Goal: Task Accomplishment & Management: Complete application form

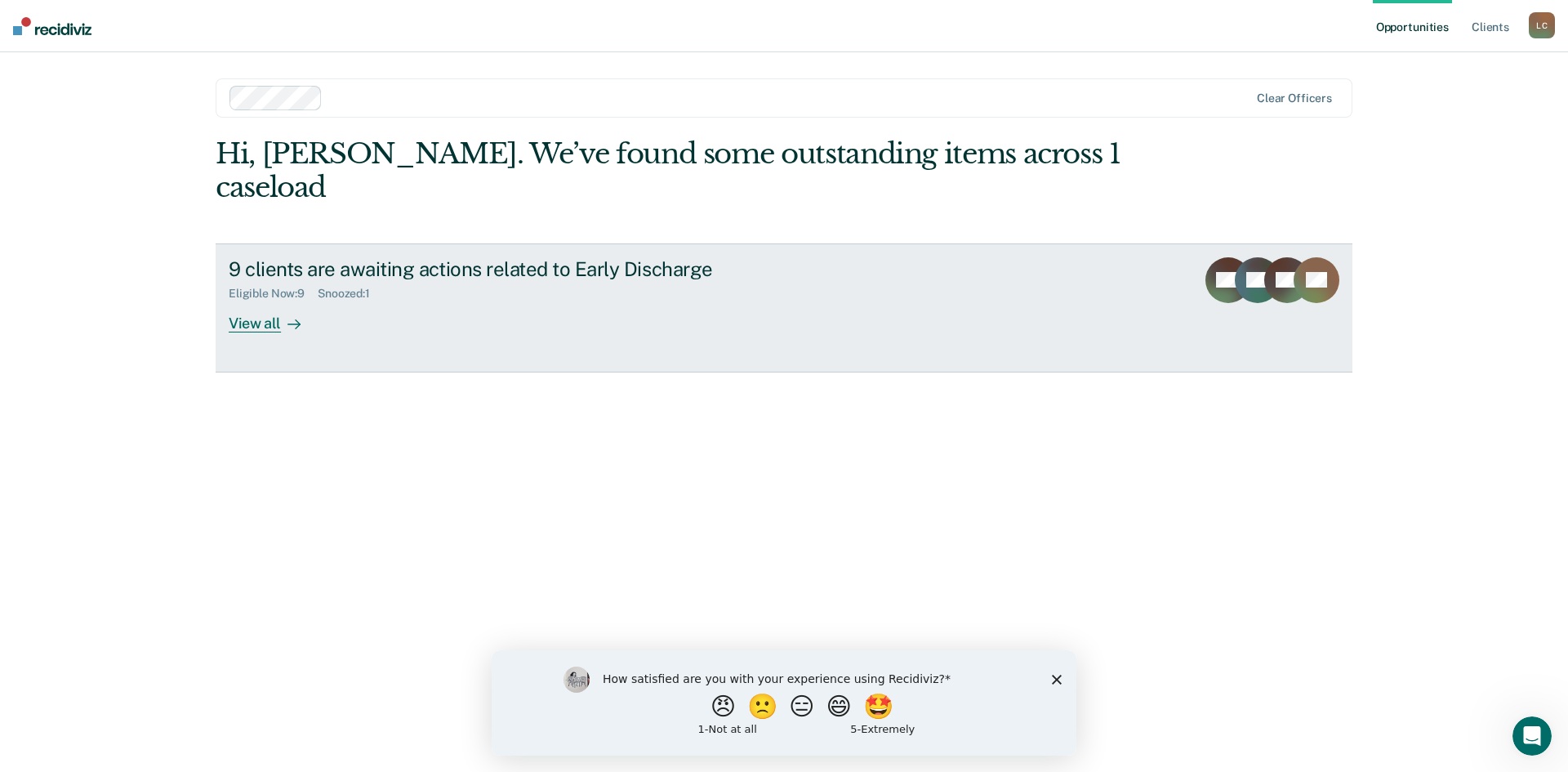
click at [274, 300] on div "View all" at bounding box center [274, 317] width 92 height 32
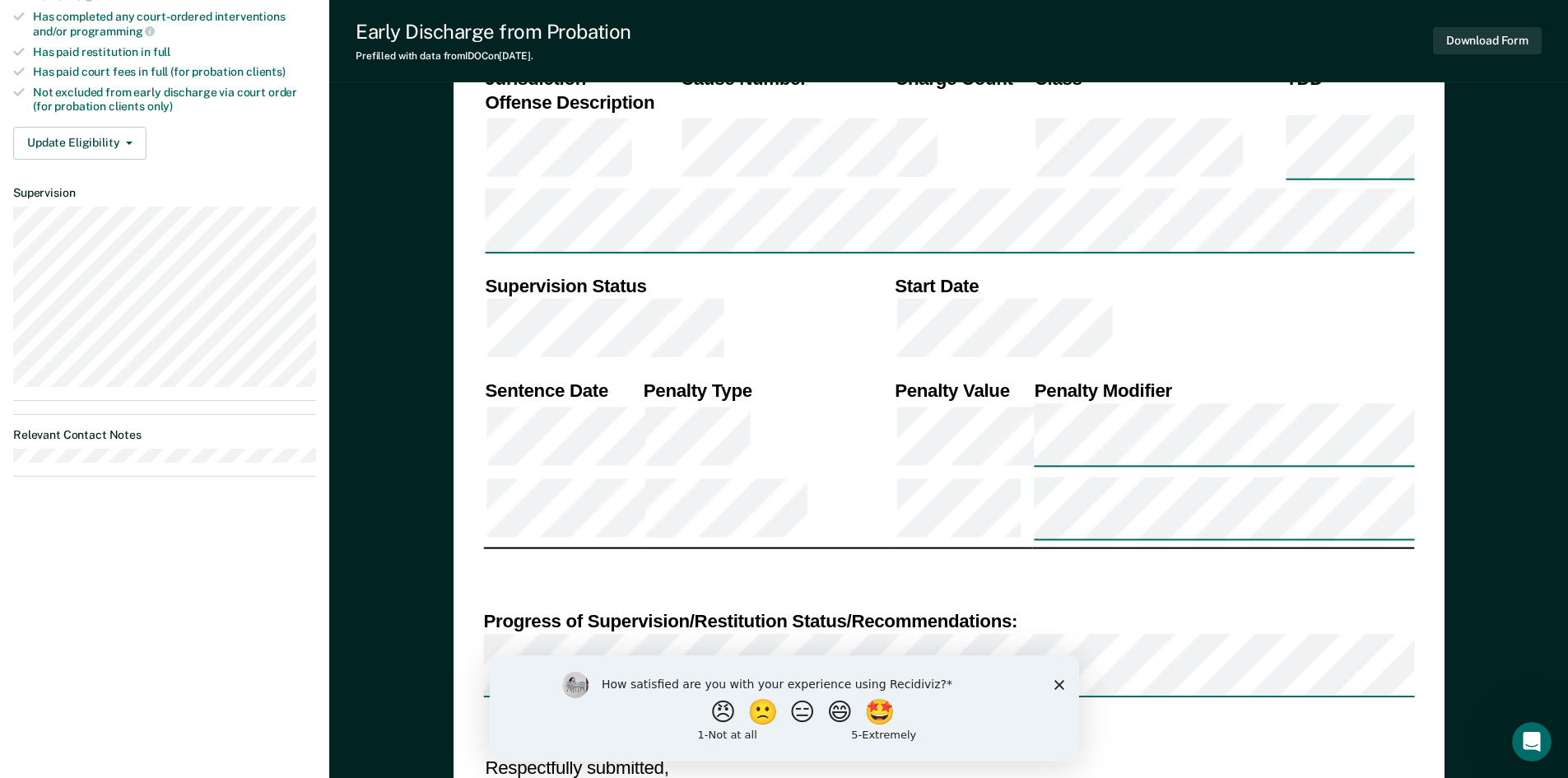
scroll to position [576, 0]
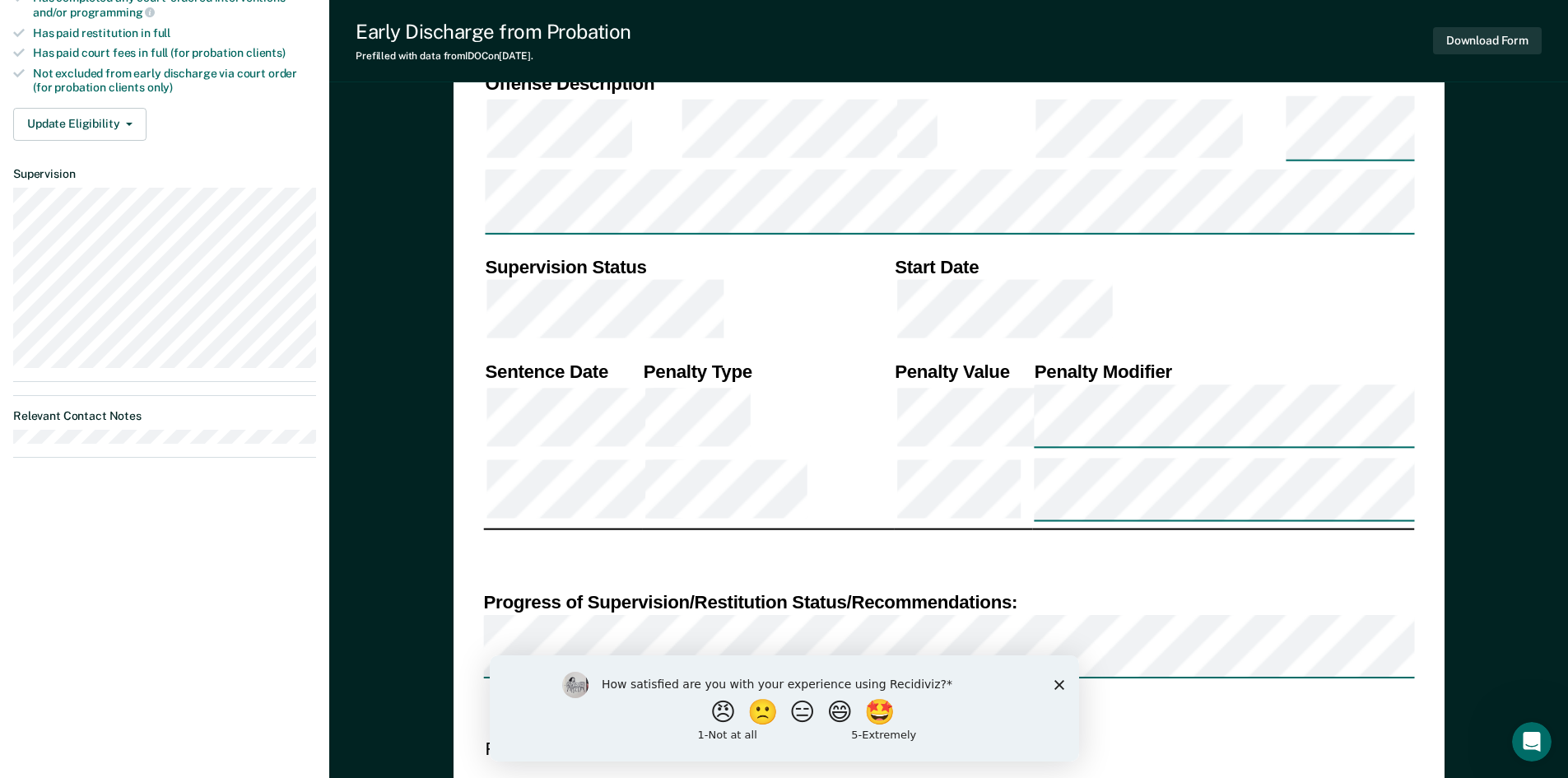
click at [1059, 684] on polygon "Close survey" at bounding box center [1058, 684] width 10 height 10
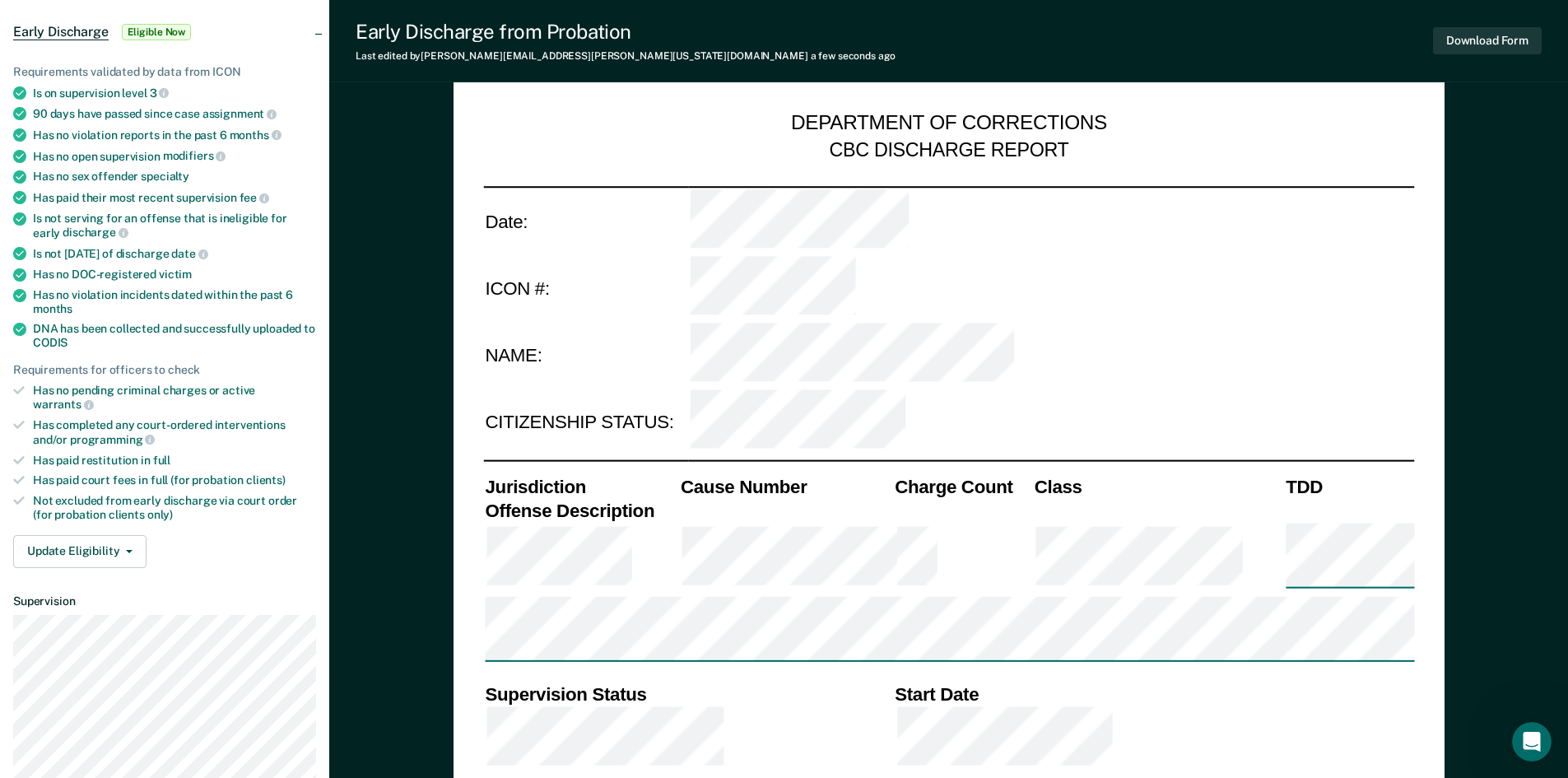
scroll to position [165, 0]
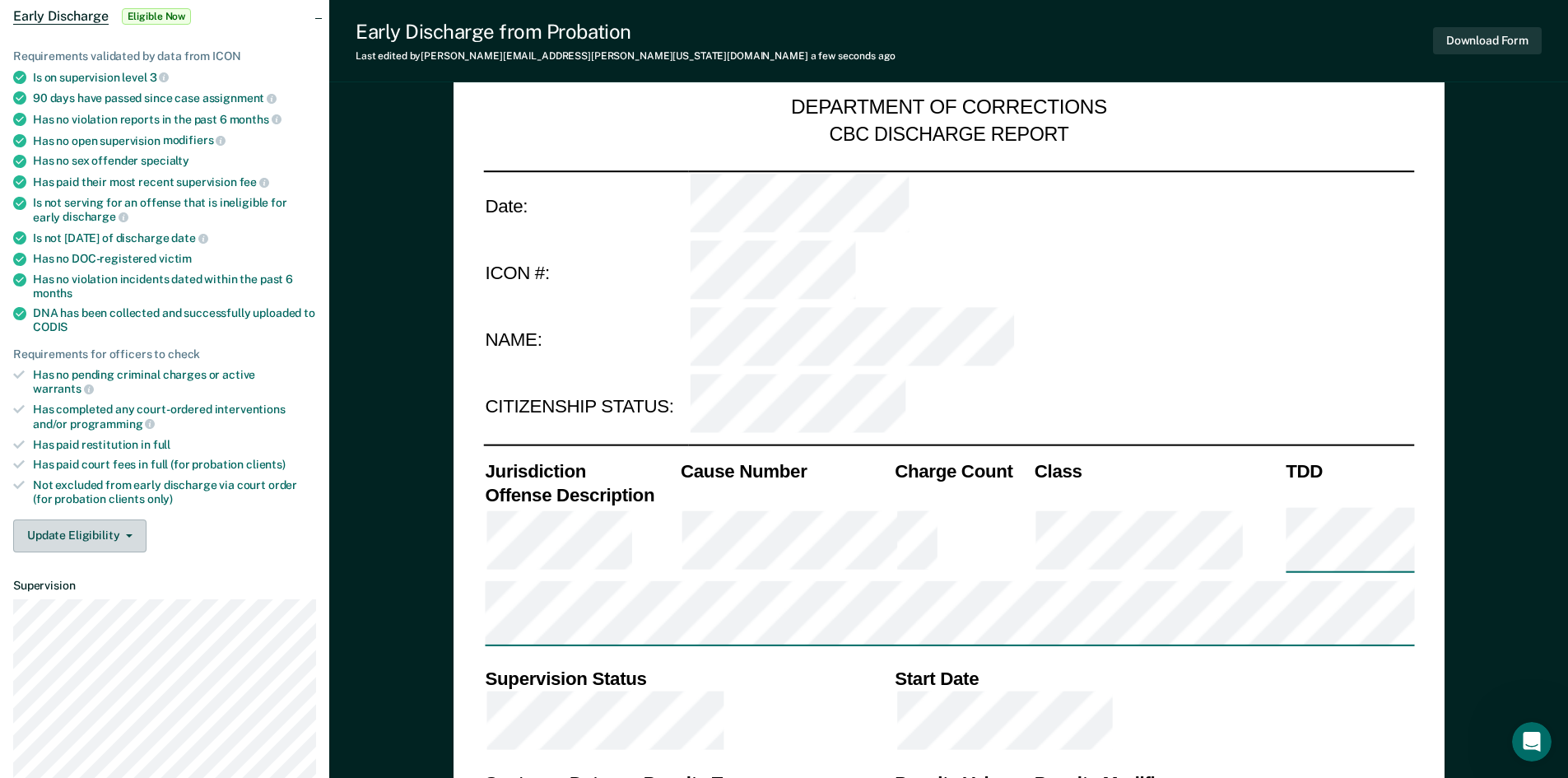
click at [130, 534] on icon "button" at bounding box center [129, 535] width 7 height 3
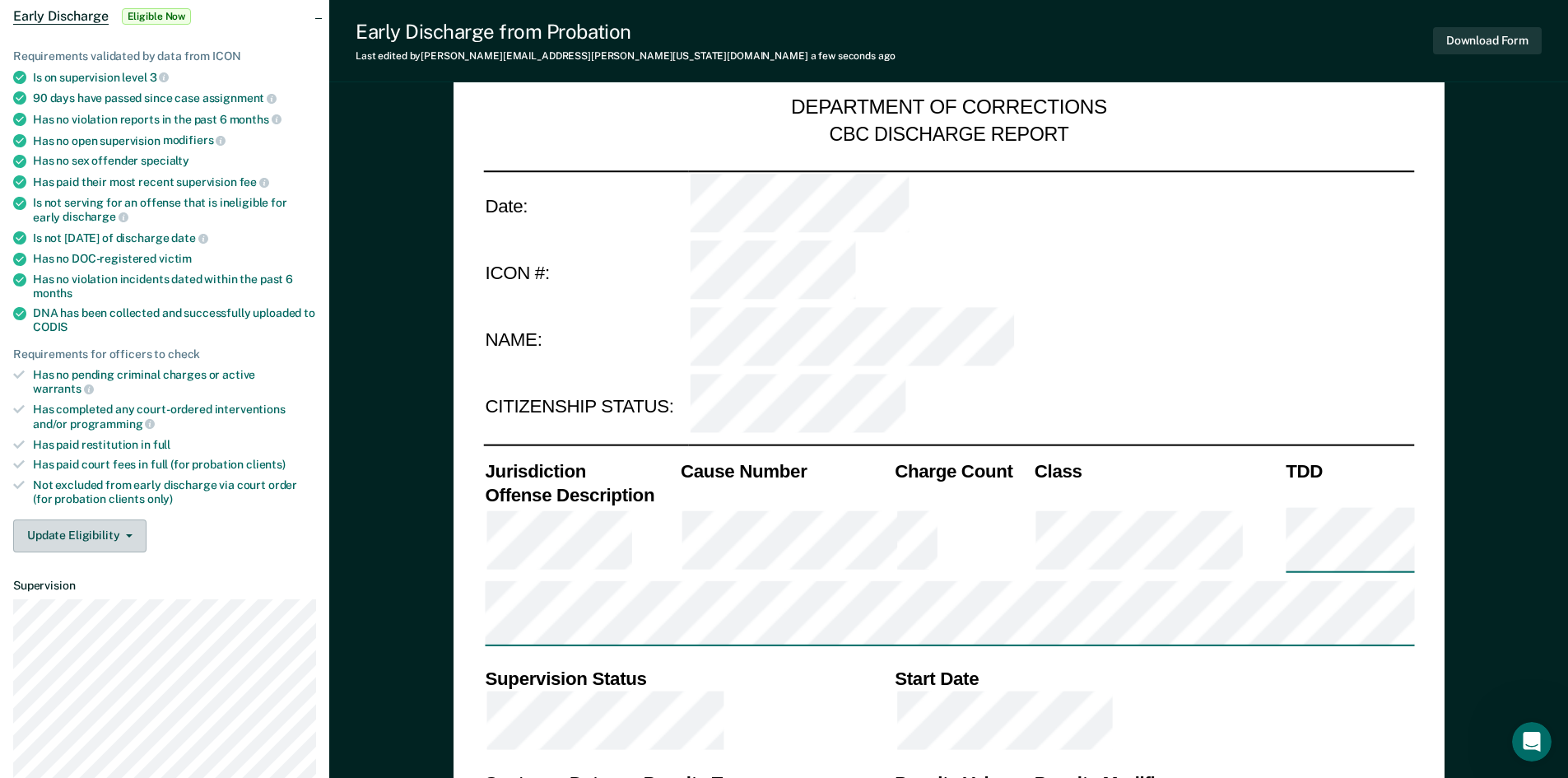
click at [135, 523] on button "Update Eligibility" at bounding box center [80, 535] width 133 height 33
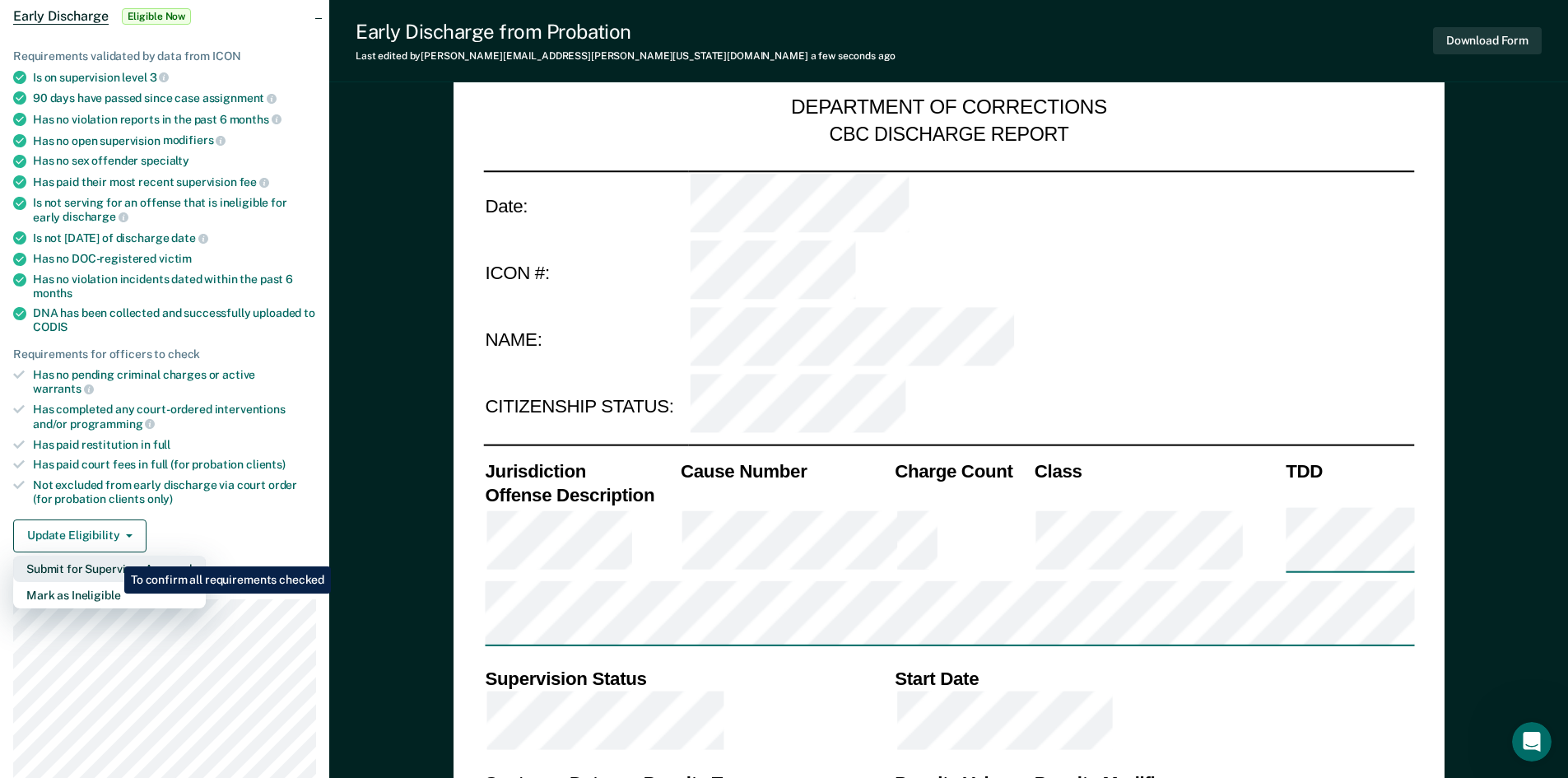
click at [112, 555] on button "Submit for Supervisor Approval" at bounding box center [109, 569] width 192 height 27
type textarea "x"
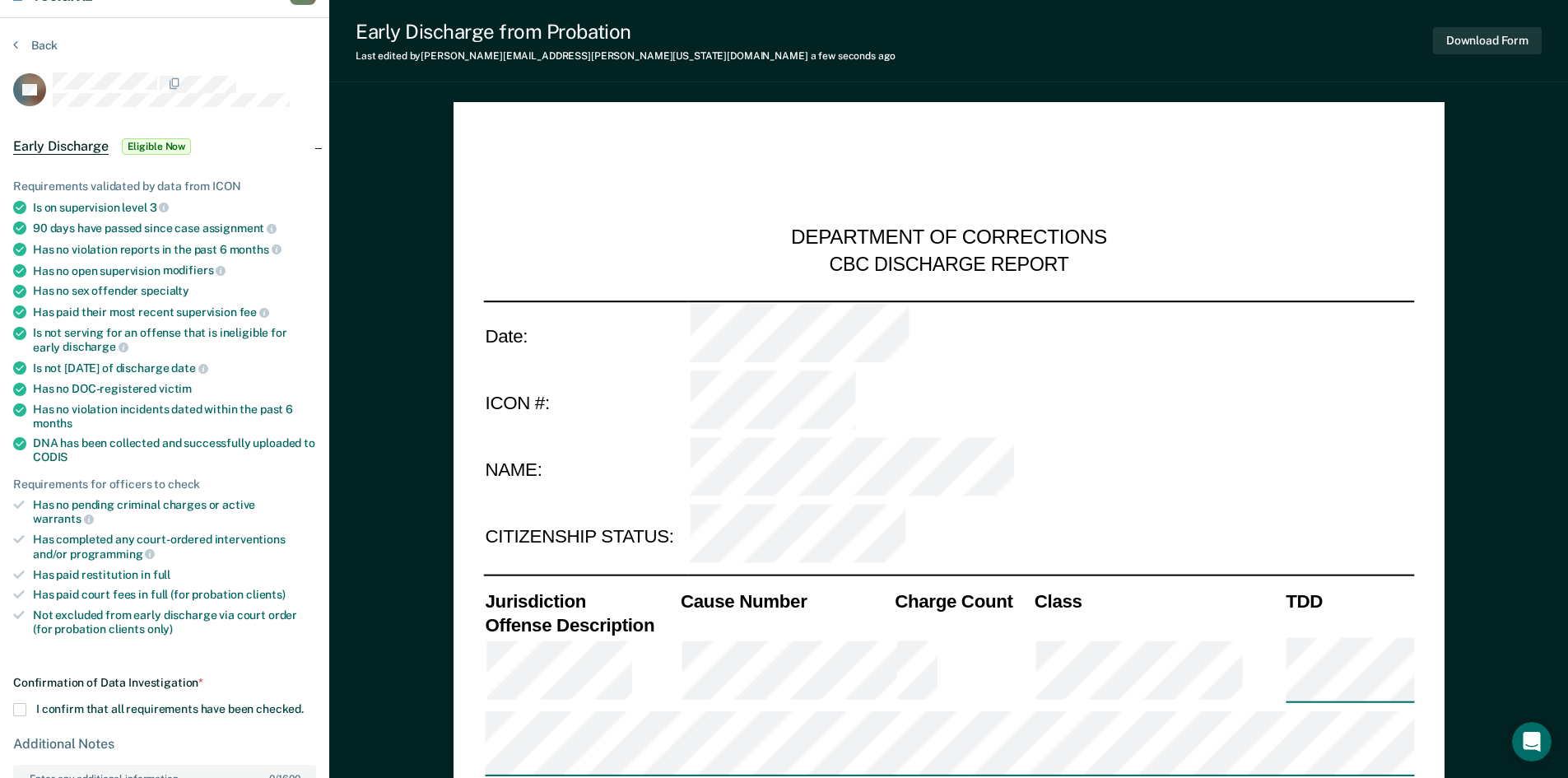
scroll to position [0, 0]
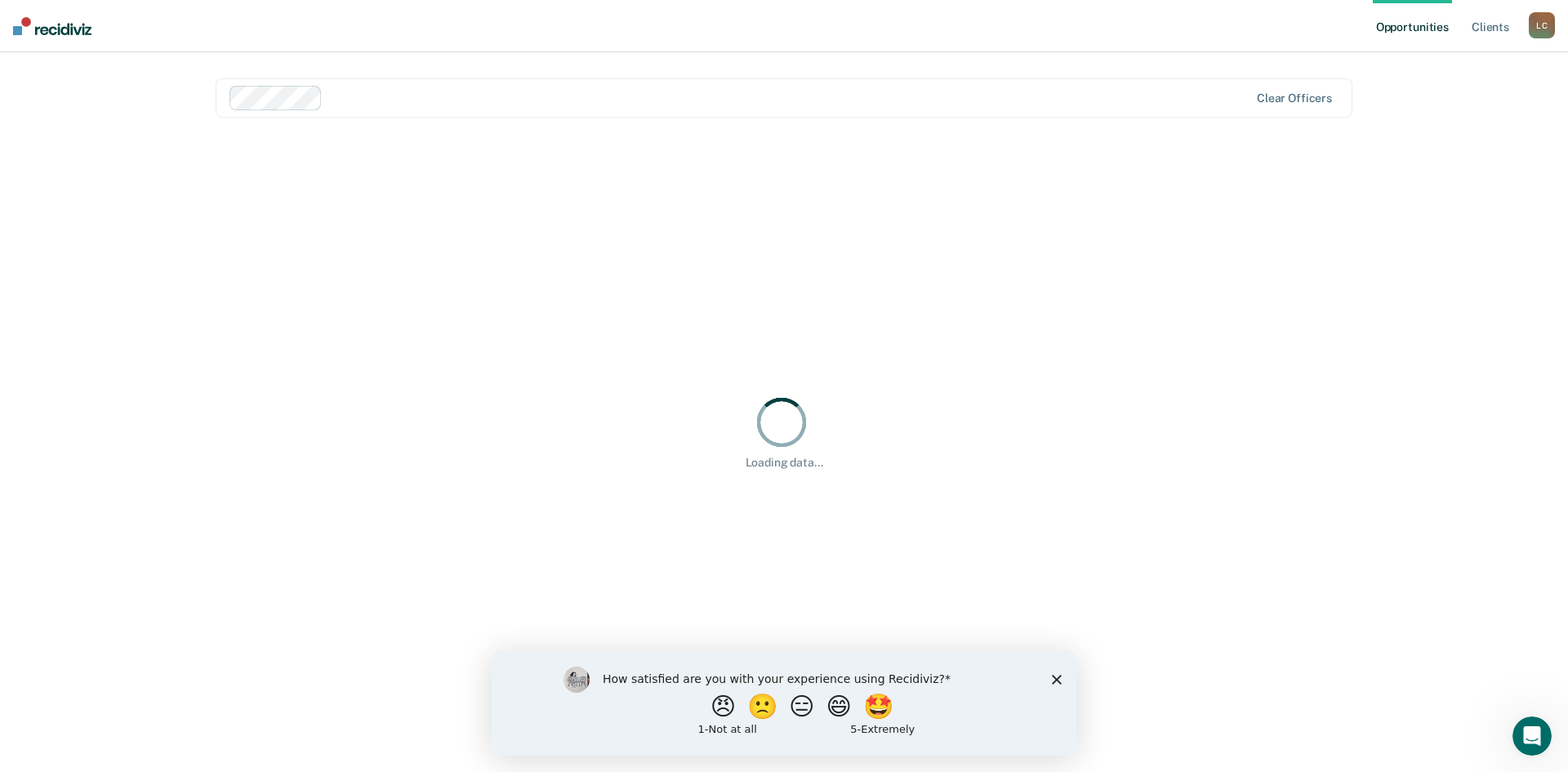
click at [1055, 678] on icon "Close survey" at bounding box center [1056, 678] width 9 height 9
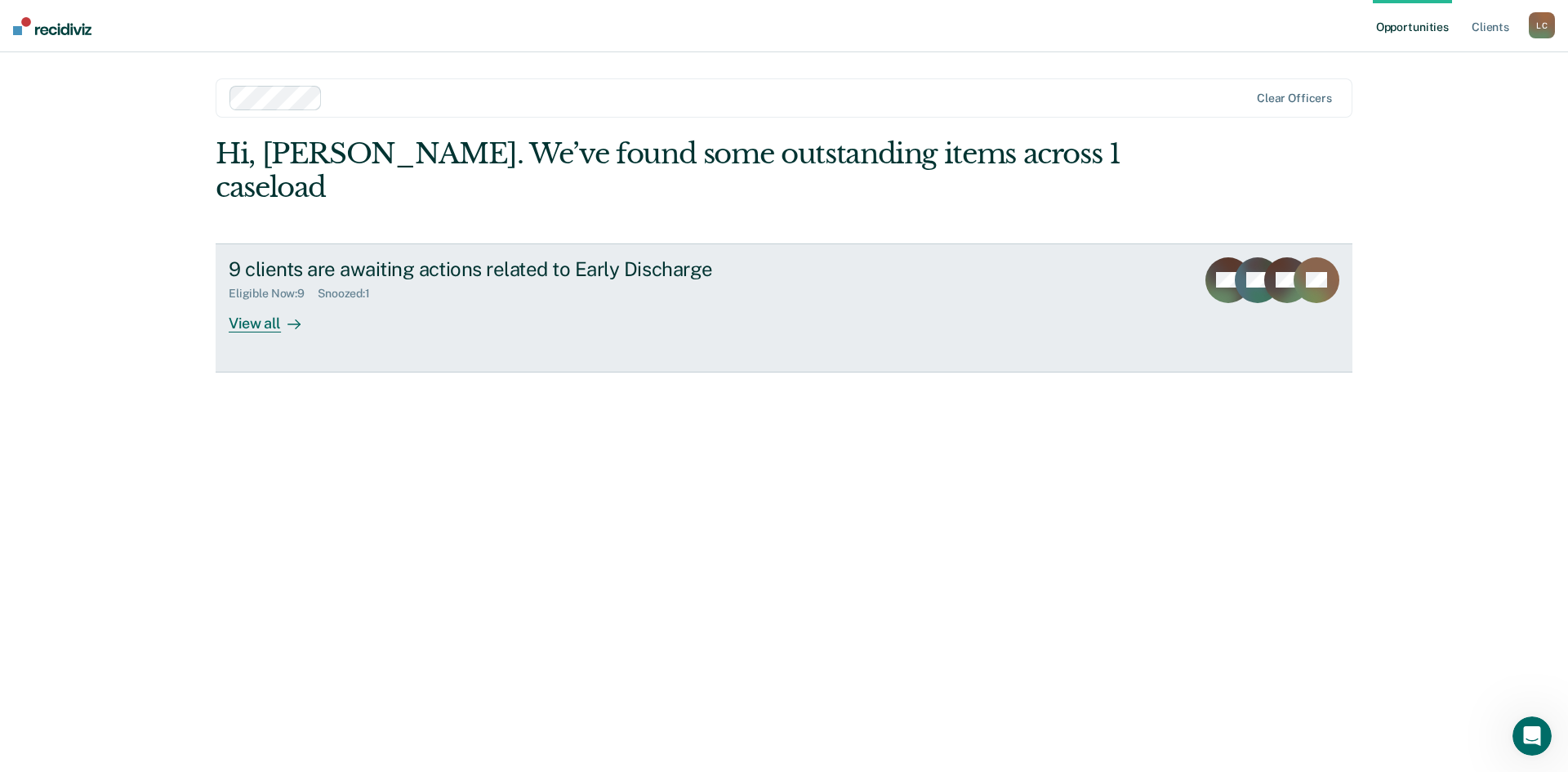
click at [263, 300] on div "View all" at bounding box center [274, 317] width 92 height 32
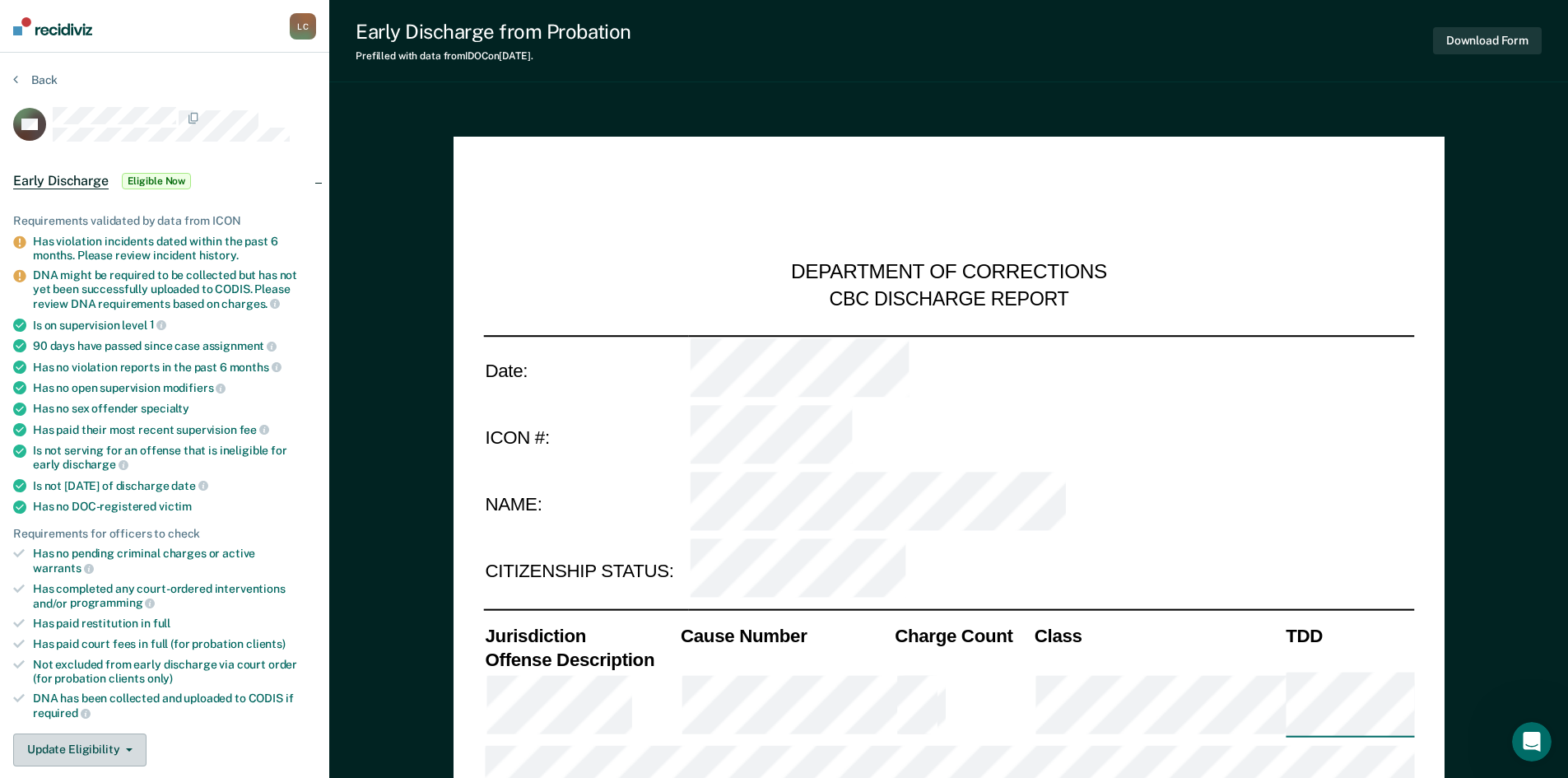
click at [124, 740] on button "Update Eligibility" at bounding box center [80, 749] width 133 height 33
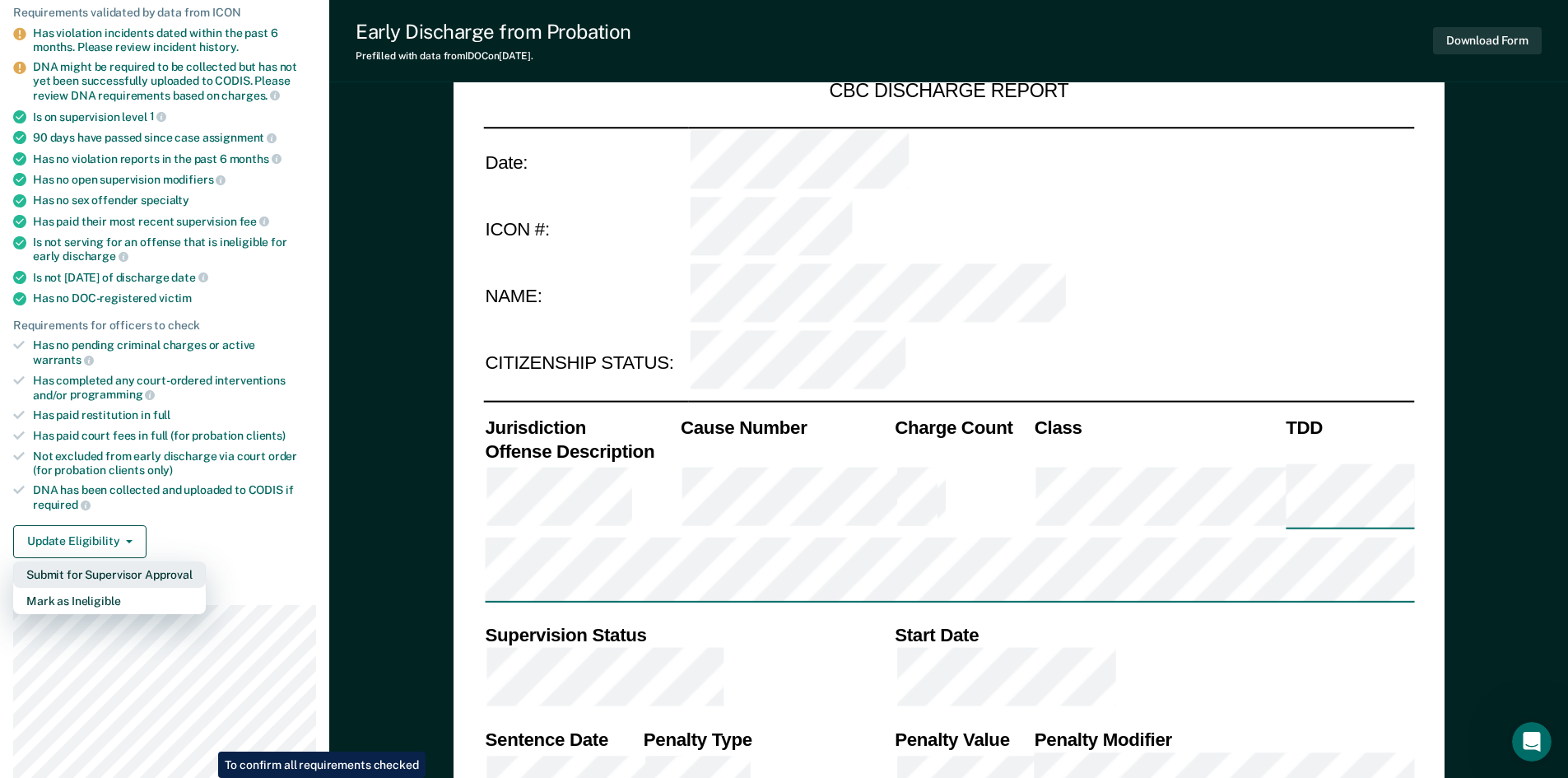
scroll to position [249, 0]
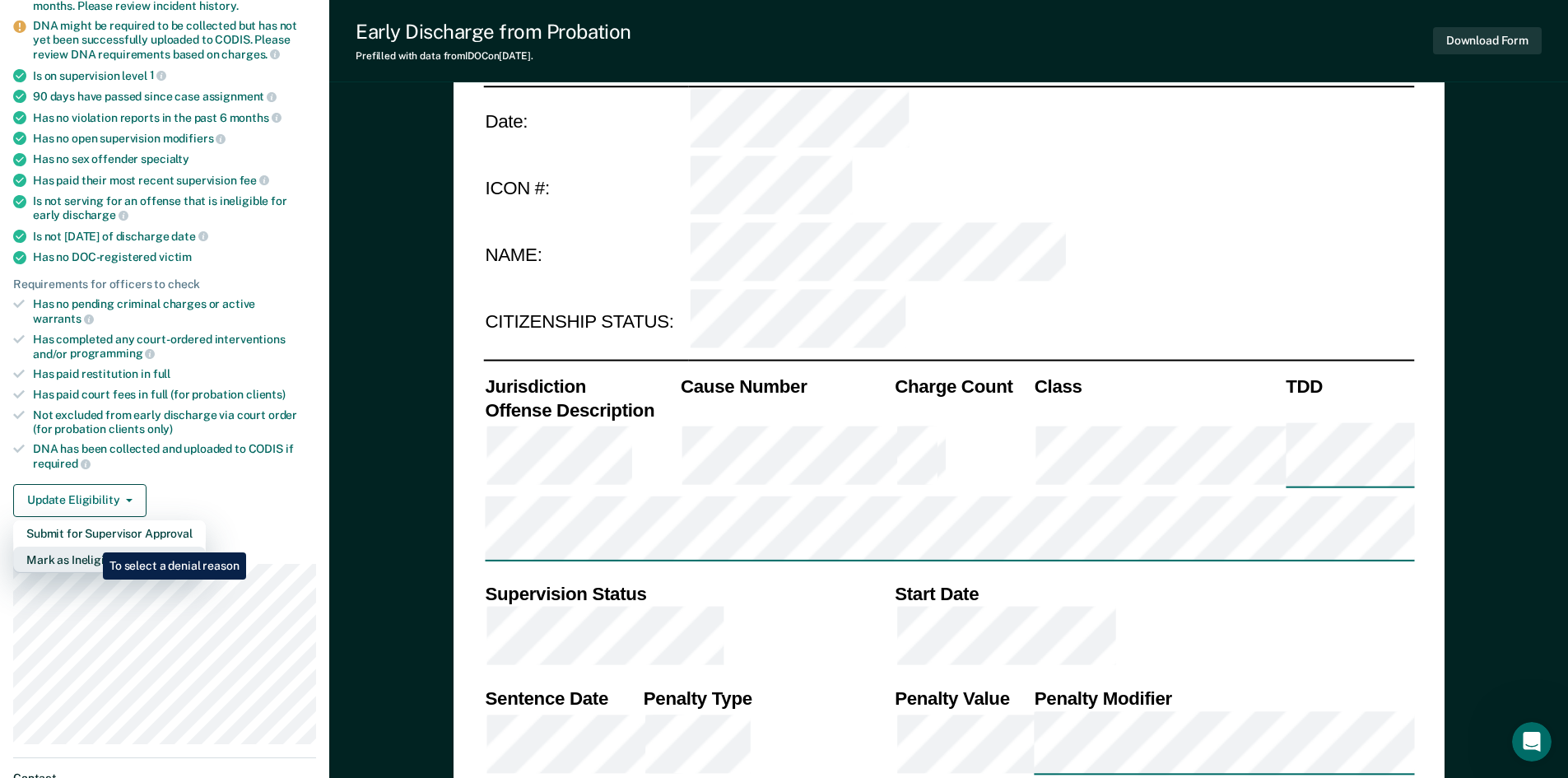
click at [90, 547] on button "Mark as Ineligible" at bounding box center [109, 560] width 192 height 27
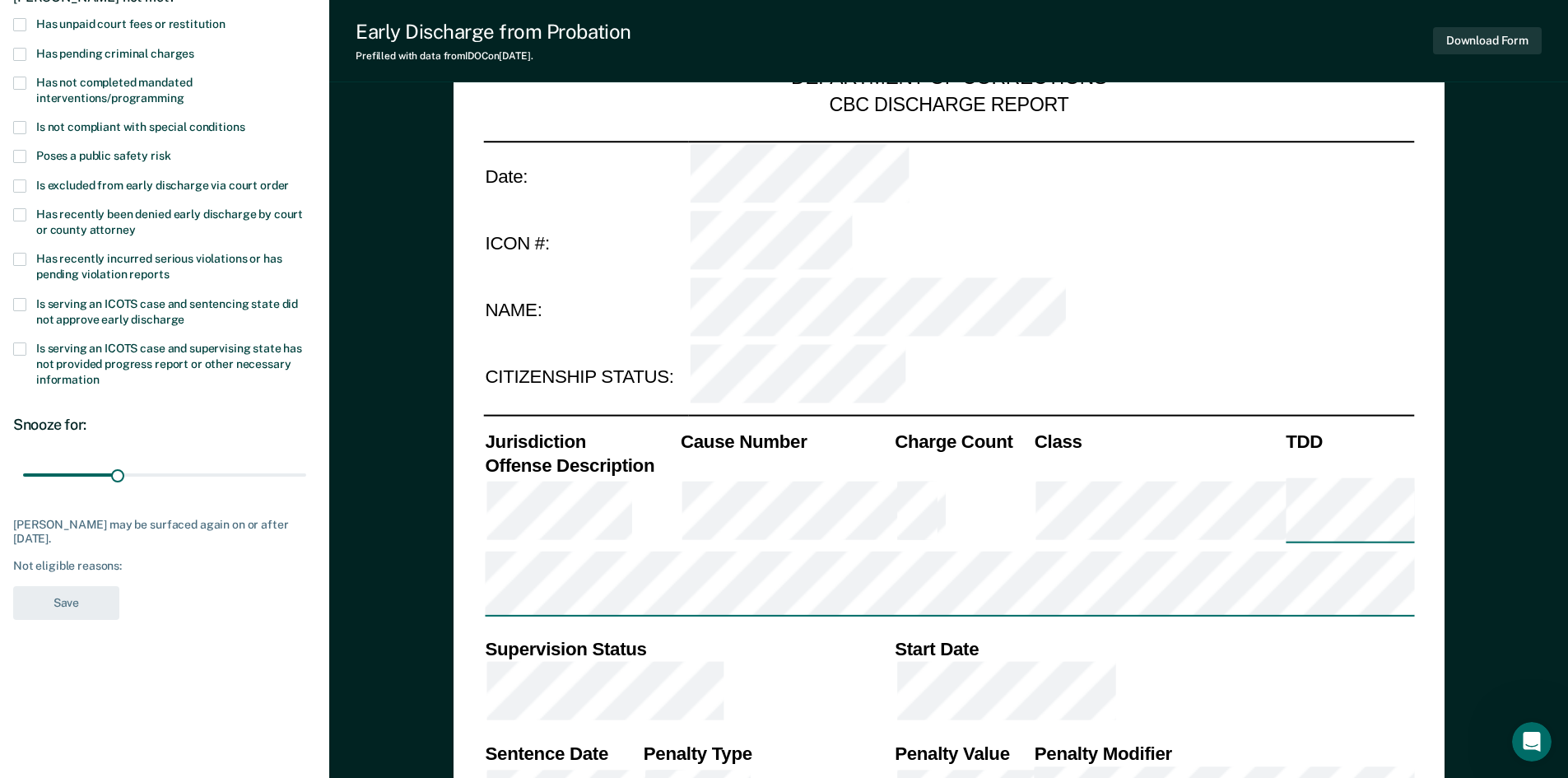
scroll to position [85, 0]
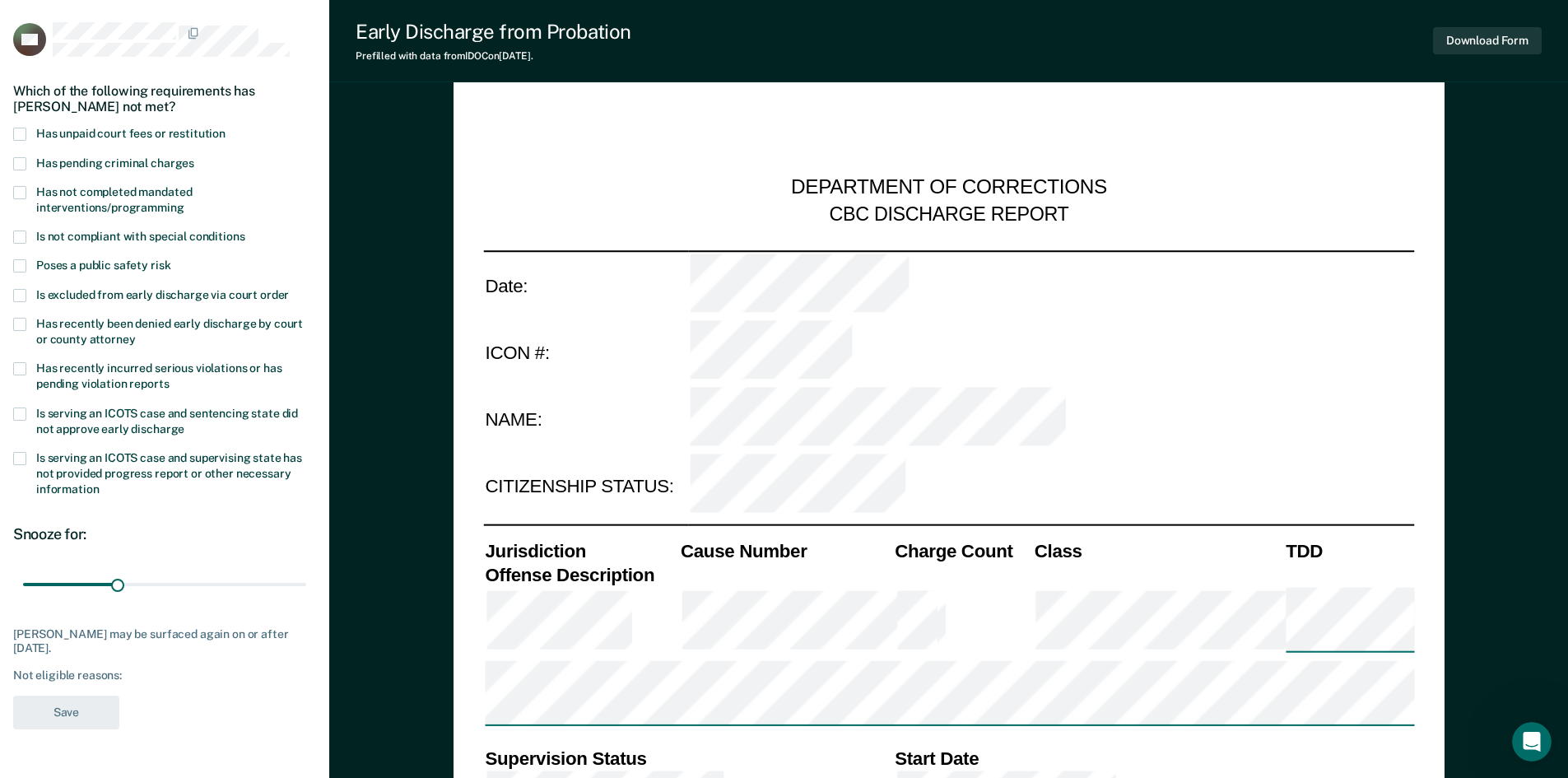
click at [16, 191] on span at bounding box center [20, 192] width 13 height 13
click at [185, 202] on input "Has not completed mandated interventions/programming" at bounding box center [185, 202] width 0 height 0
click at [82, 717] on button "Save" at bounding box center [67, 711] width 107 height 33
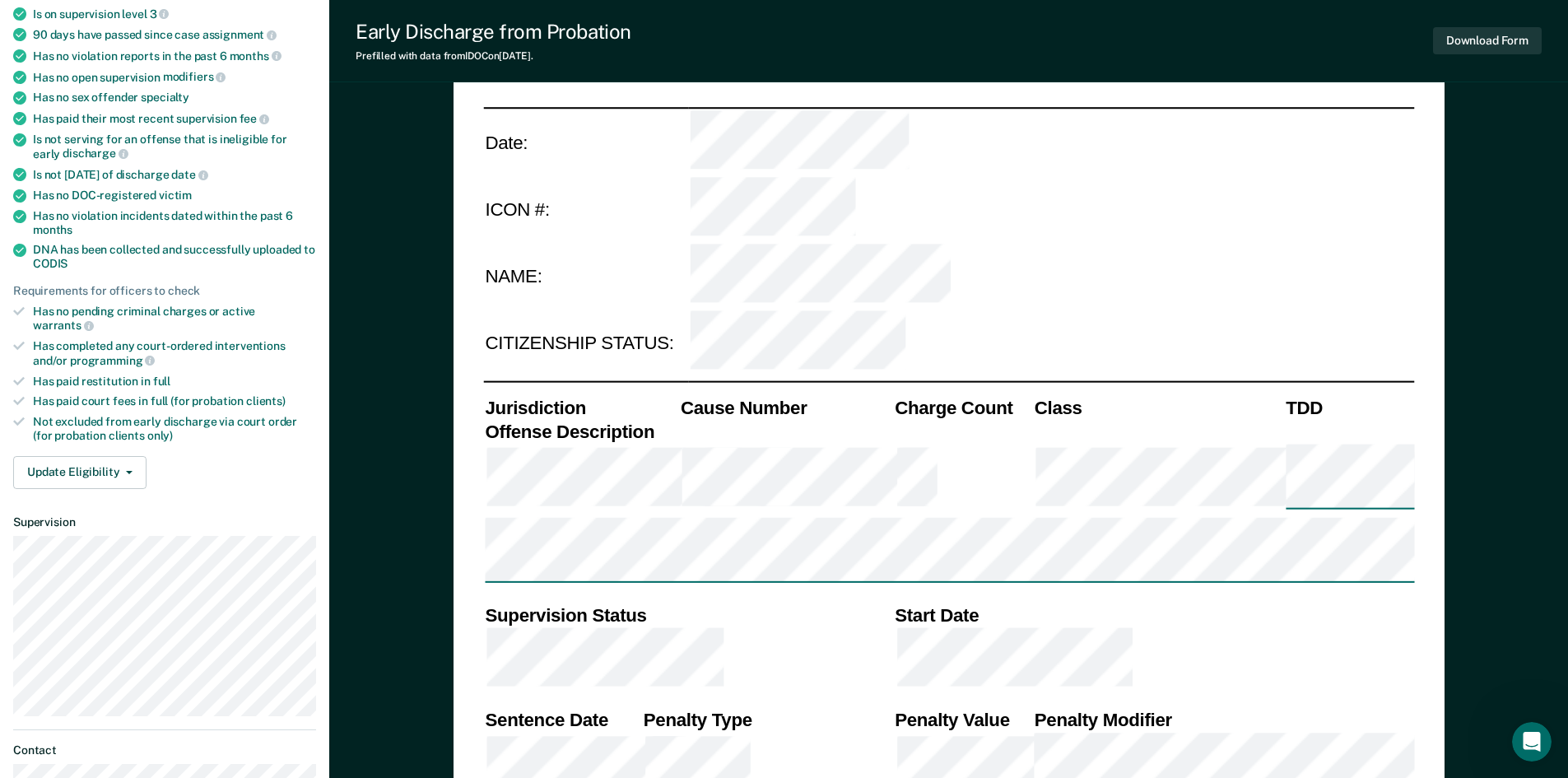
scroll to position [247, 0]
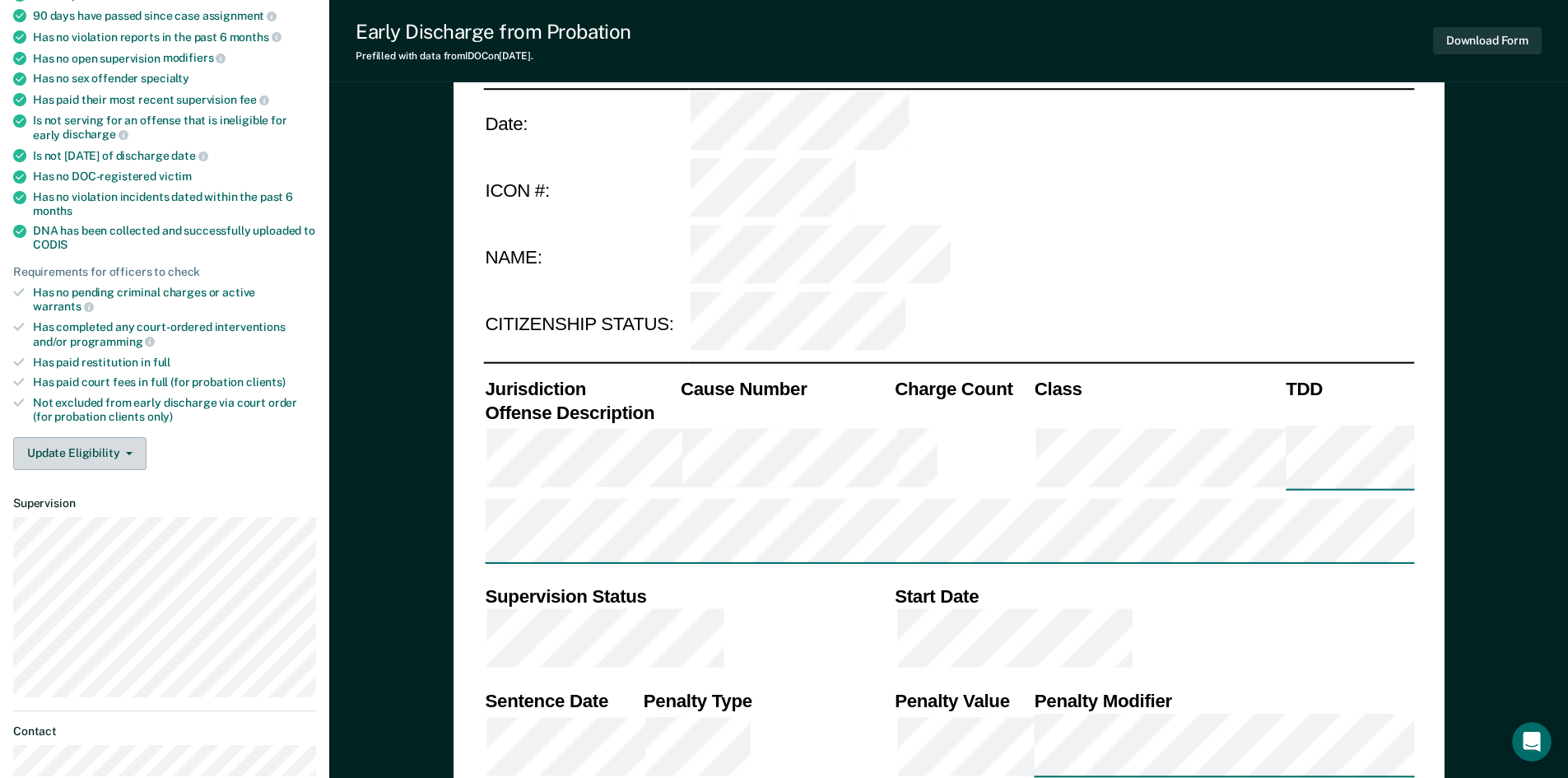
click at [126, 440] on button "Update Eligibility" at bounding box center [80, 453] width 133 height 33
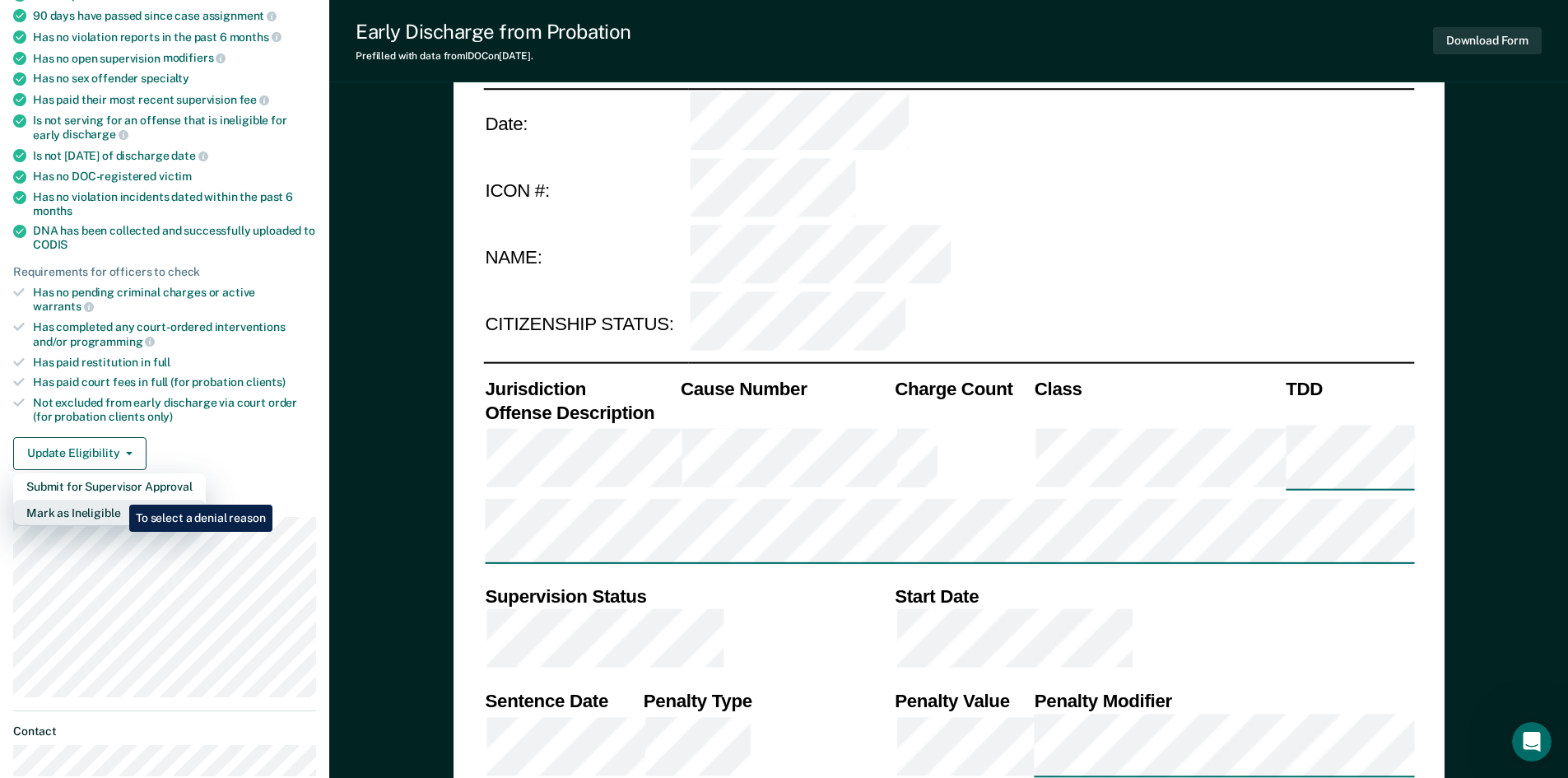
click at [117, 500] on button "Mark as Ineligible" at bounding box center [109, 513] width 192 height 27
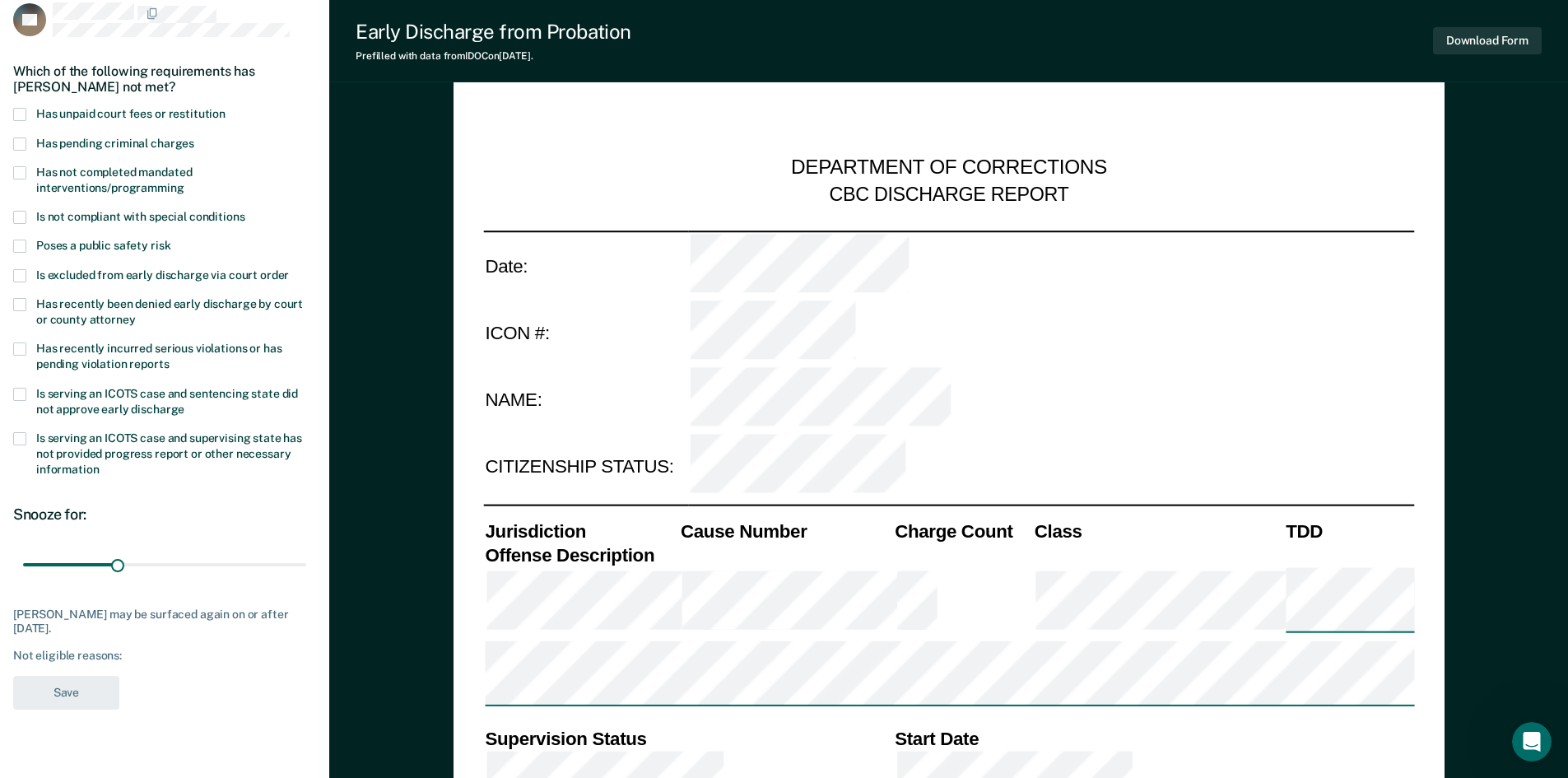
scroll to position [82, 0]
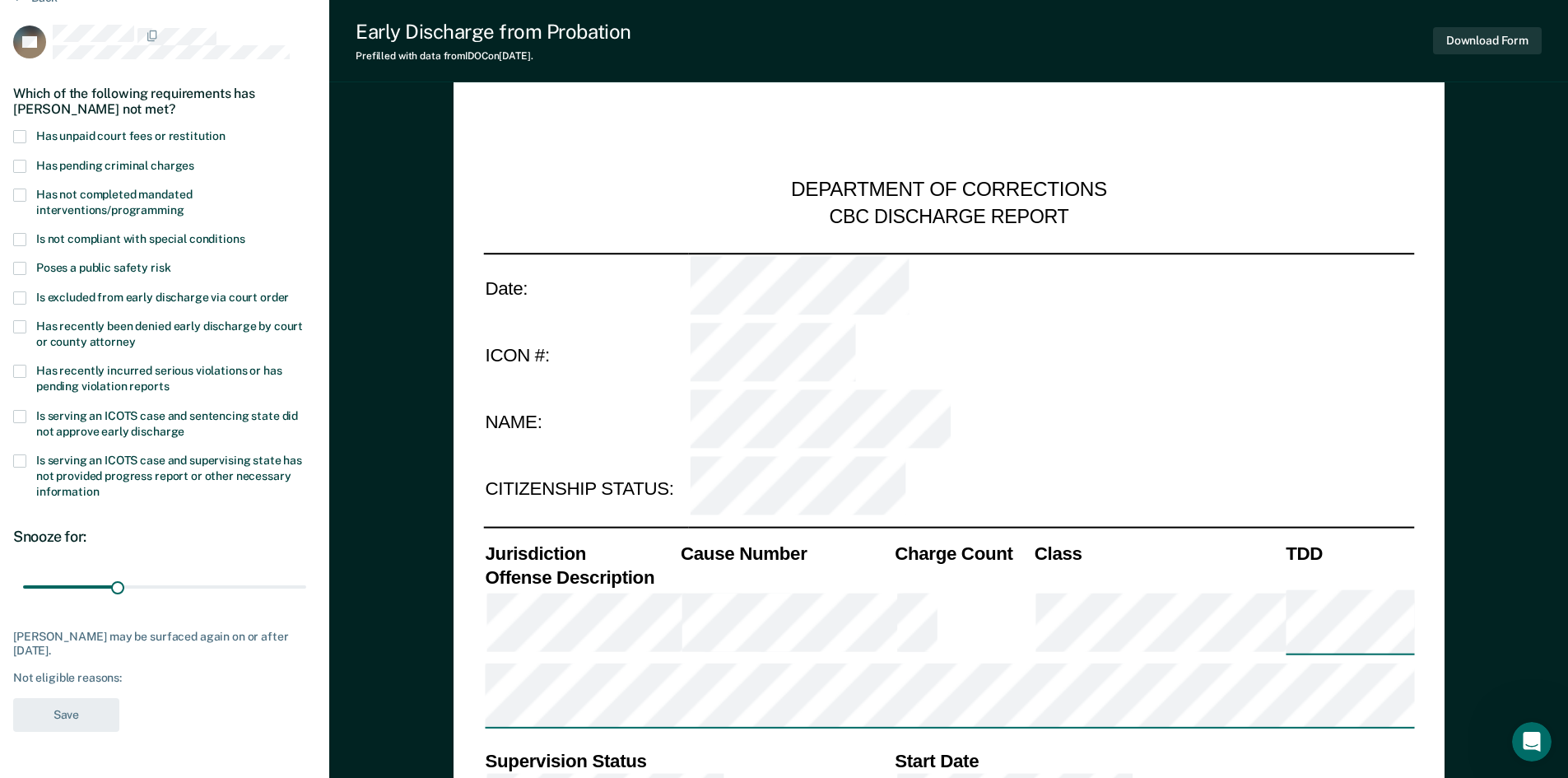
click at [20, 238] on span at bounding box center [20, 240] width 13 height 13
click at [245, 233] on input "Is not compliant with special conditions" at bounding box center [245, 233] width 0 height 0
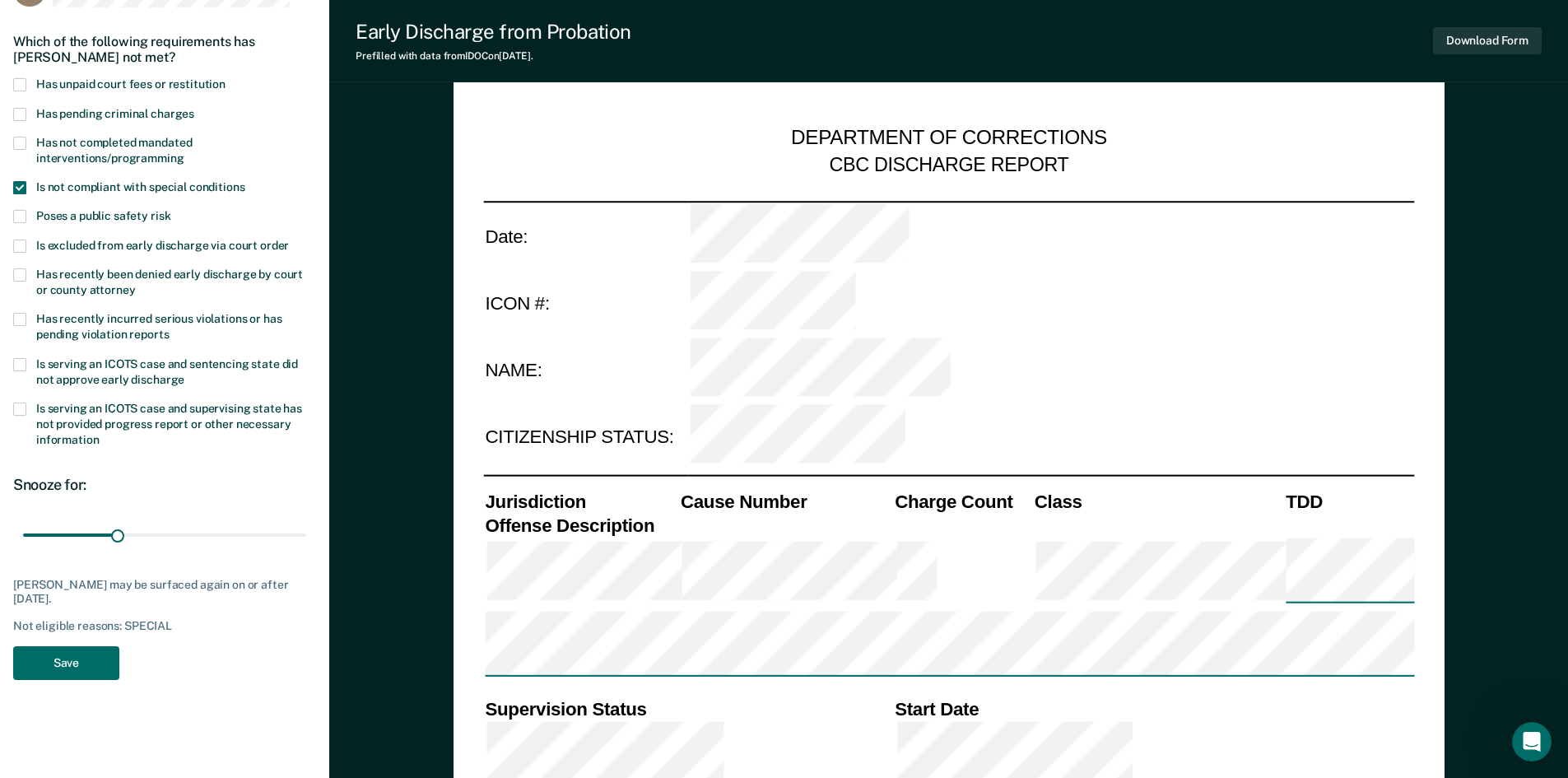
scroll to position [165, 0]
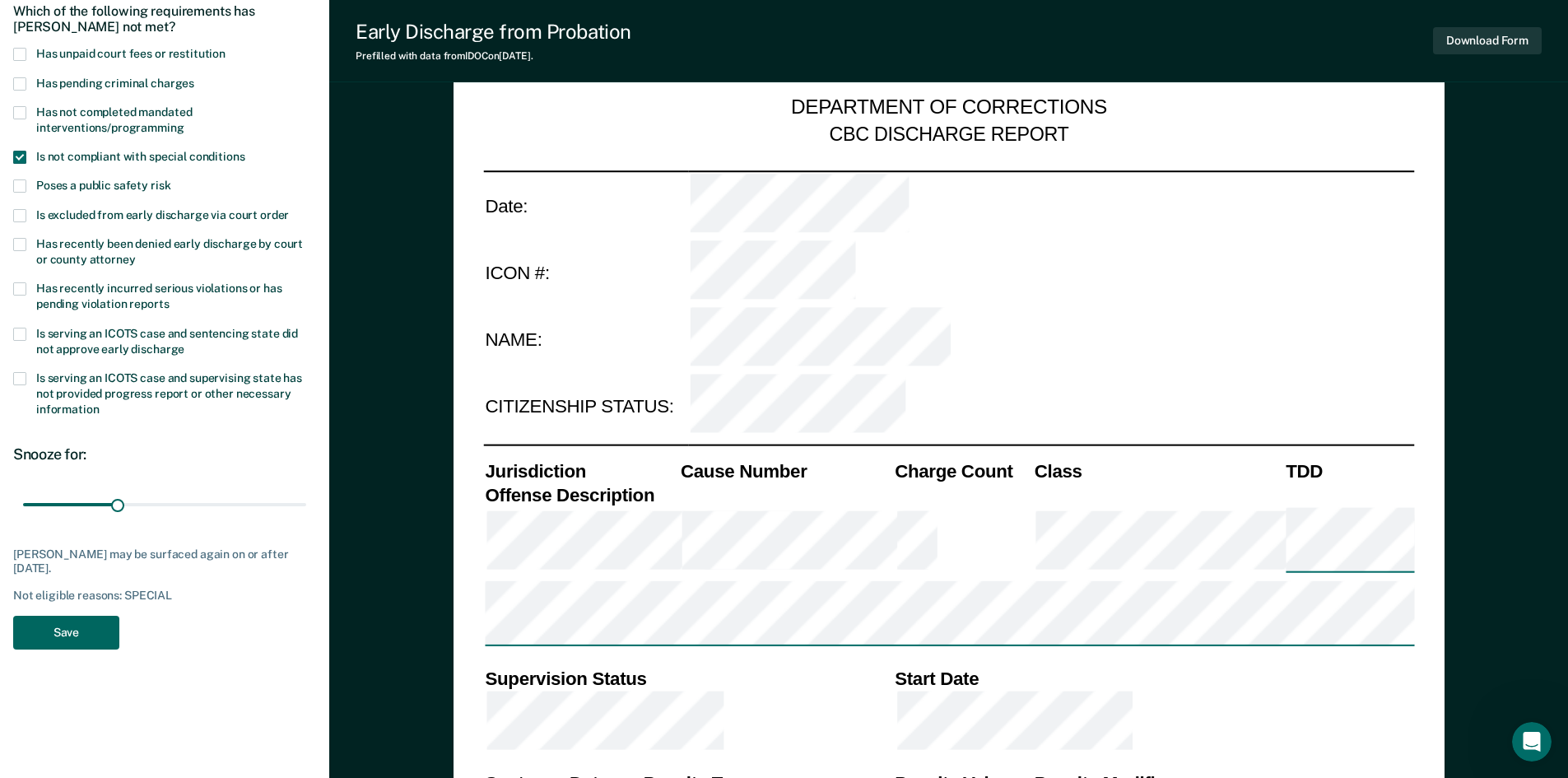
click at [83, 634] on button "Save" at bounding box center [67, 632] width 107 height 33
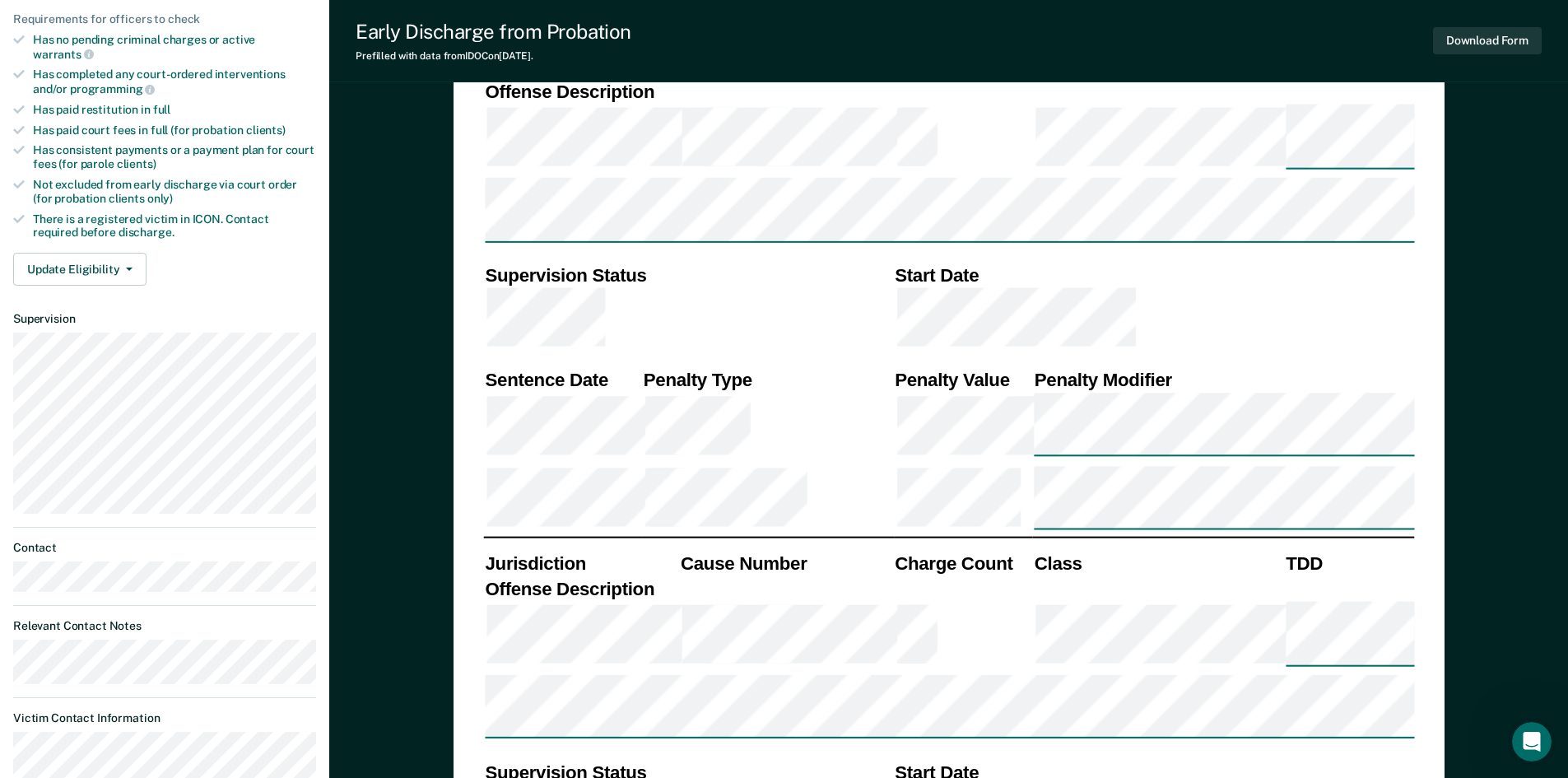
scroll to position [576, 0]
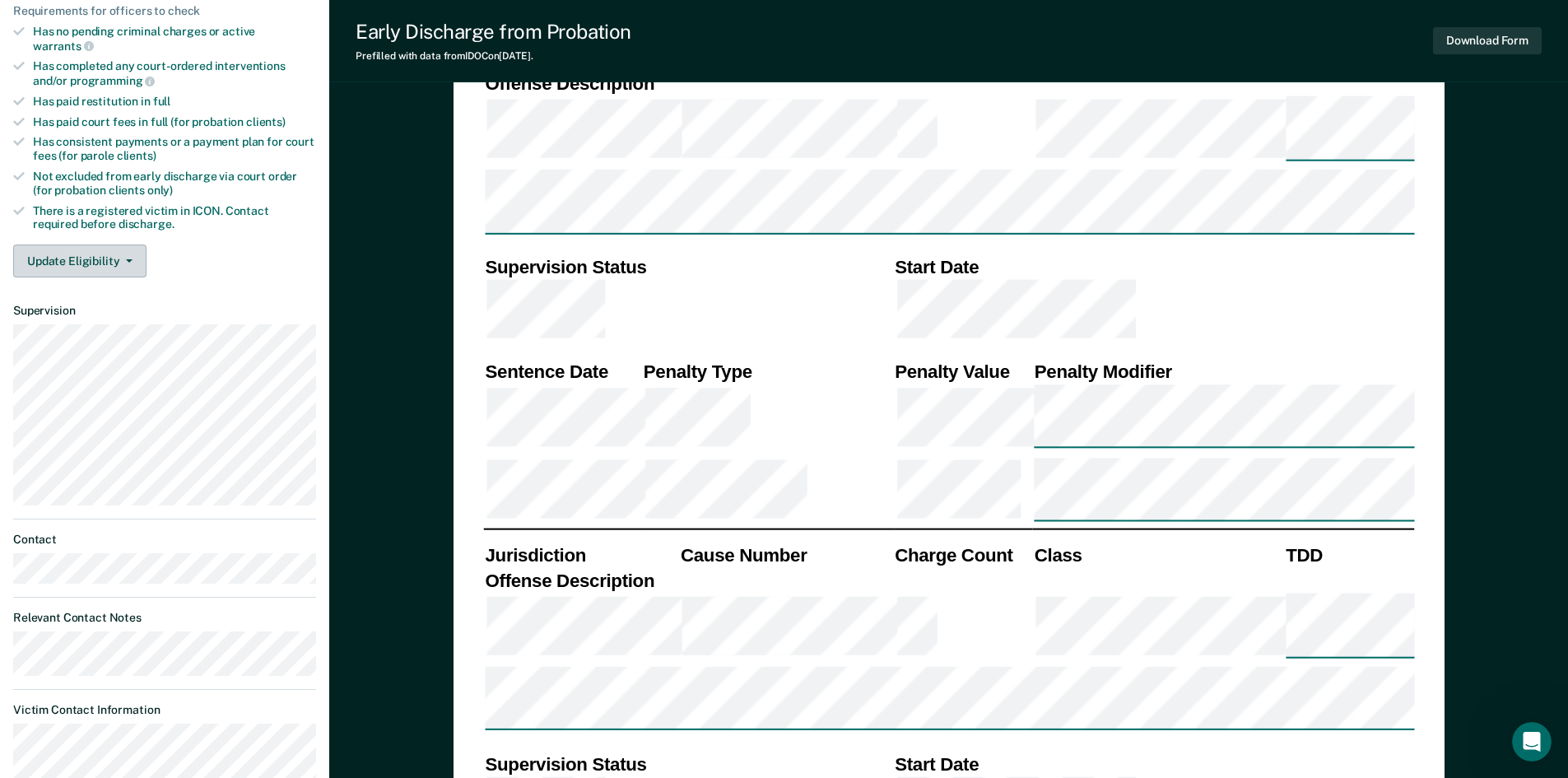
click at [131, 245] on button "Update Eligibility" at bounding box center [80, 261] width 133 height 33
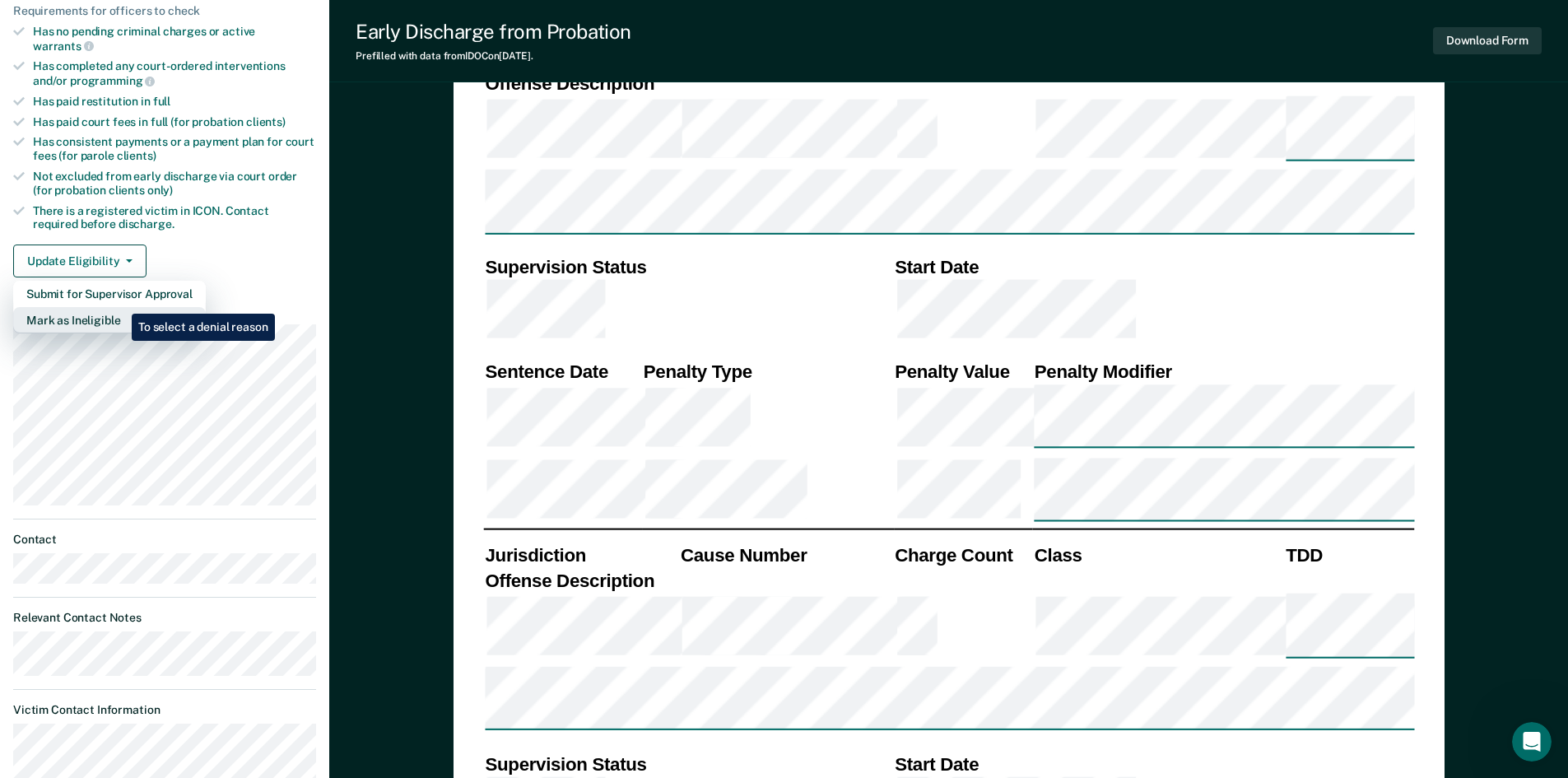
click at [119, 307] on button "Mark as Ineligible" at bounding box center [109, 320] width 192 height 27
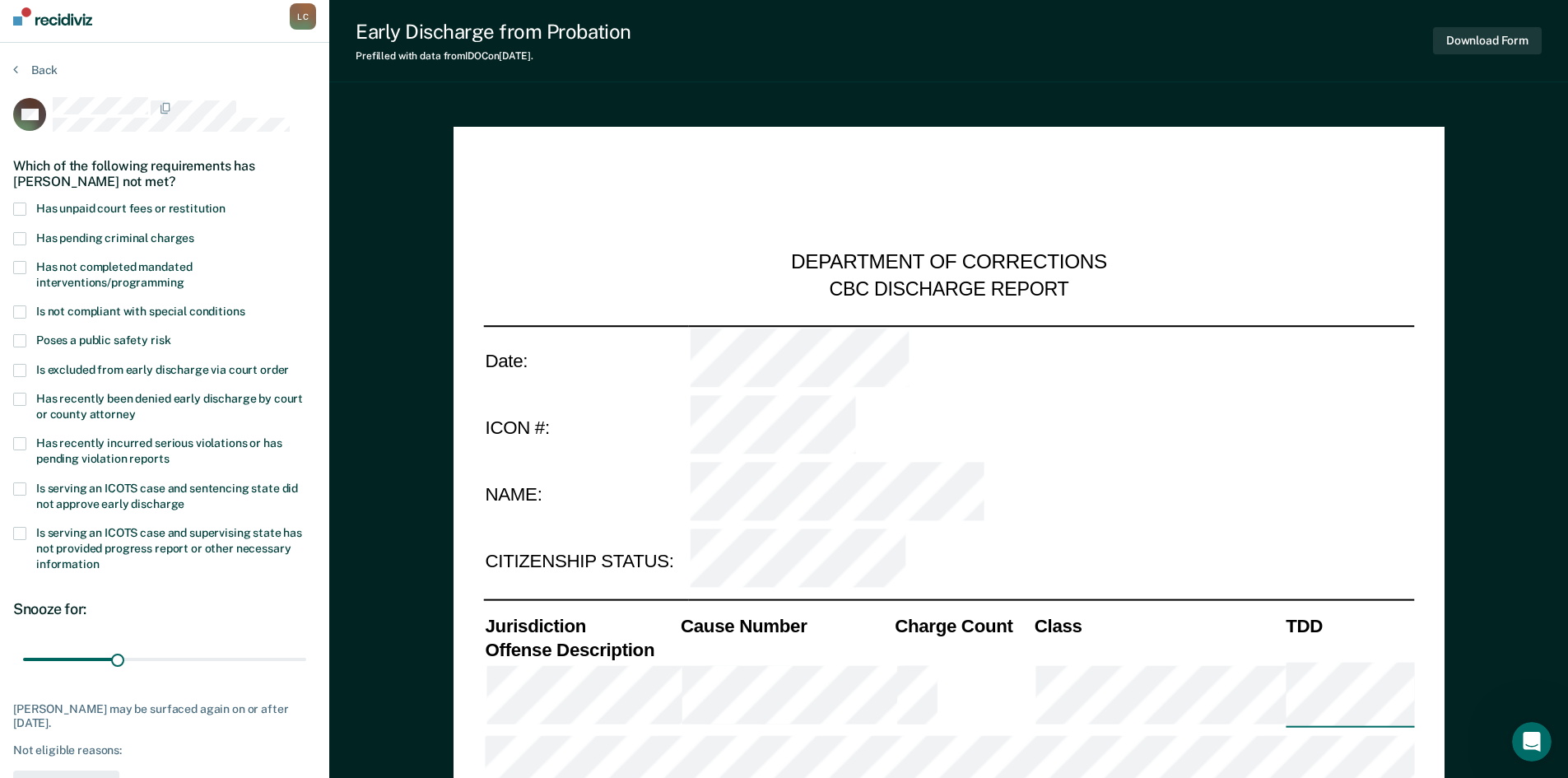
scroll to position [0, 0]
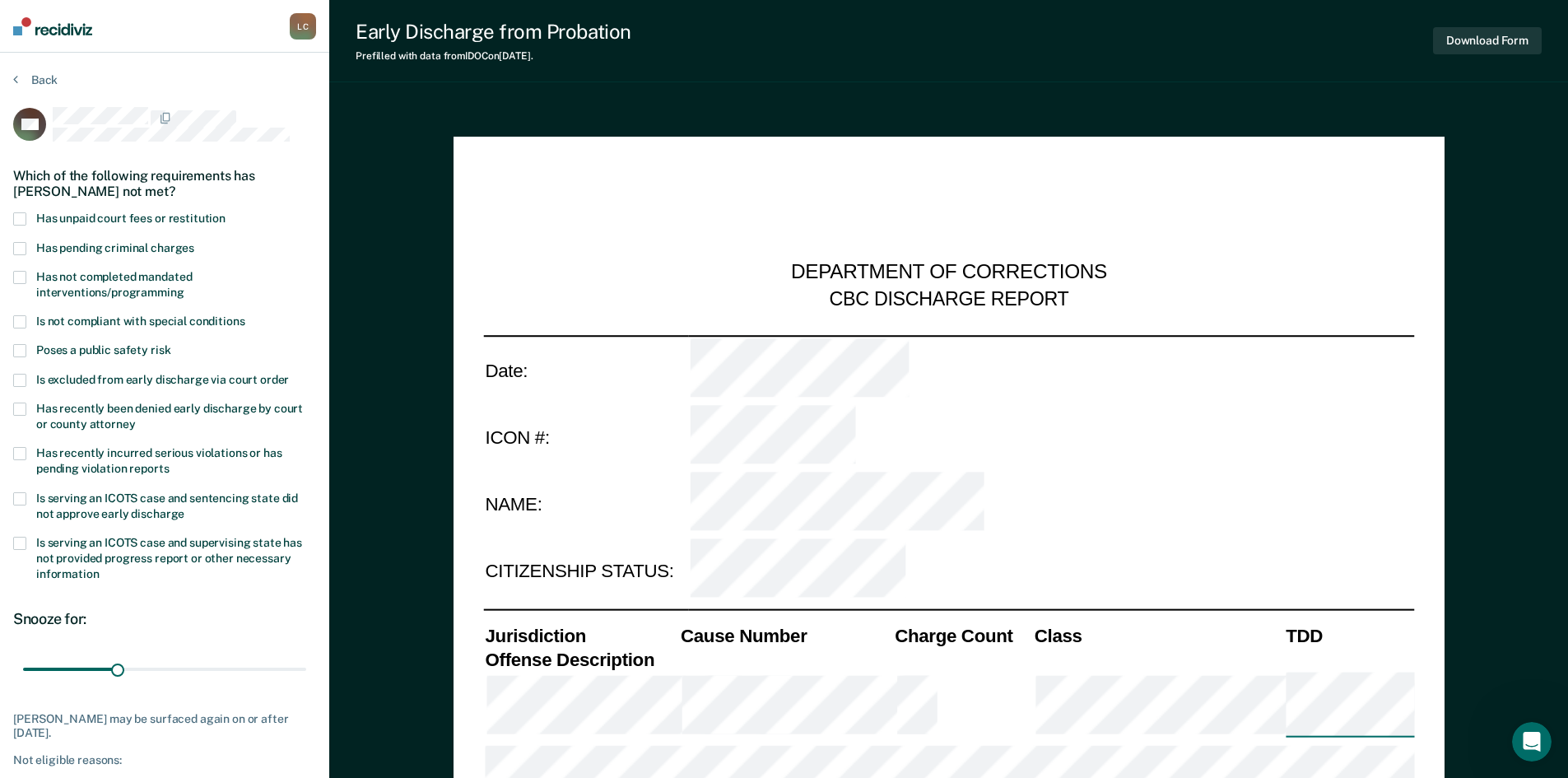
click at [24, 222] on span at bounding box center [20, 219] width 13 height 13
click at [226, 212] on input "Has unpaid court fees or restitution" at bounding box center [226, 212] width 0 height 0
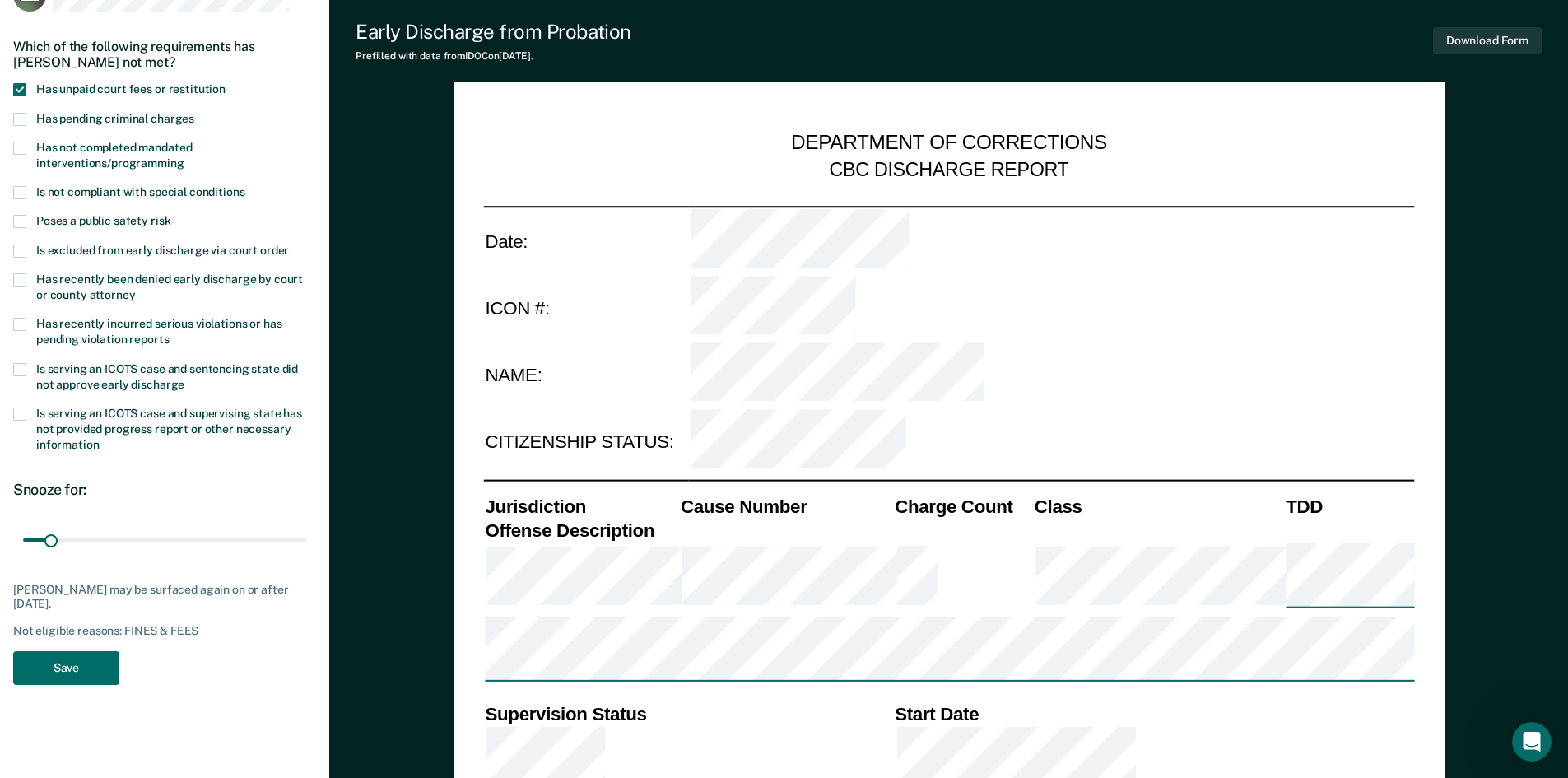
scroll to position [165, 0]
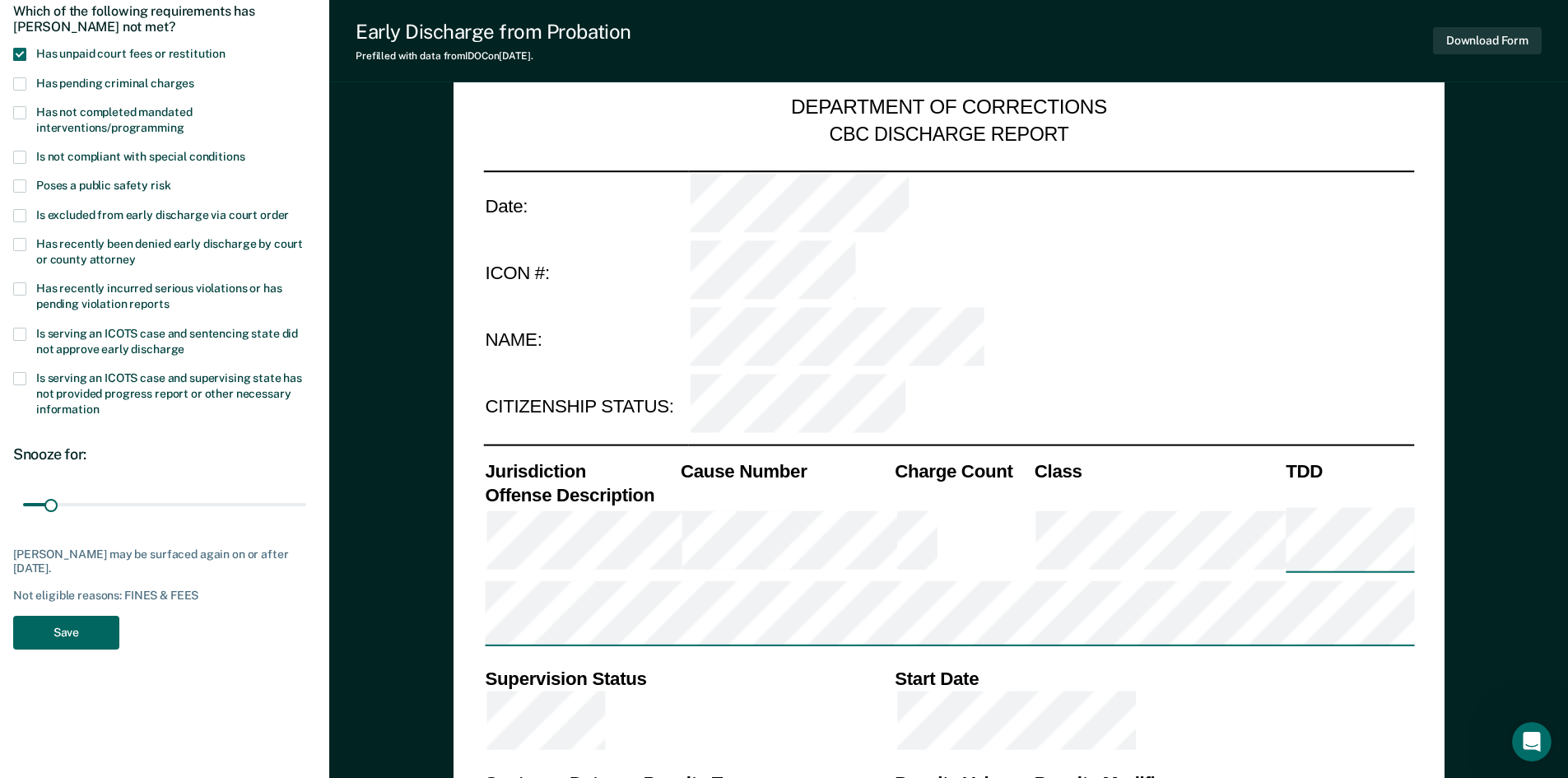
click at [66, 628] on button "Save" at bounding box center [67, 632] width 107 height 33
type textarea "x"
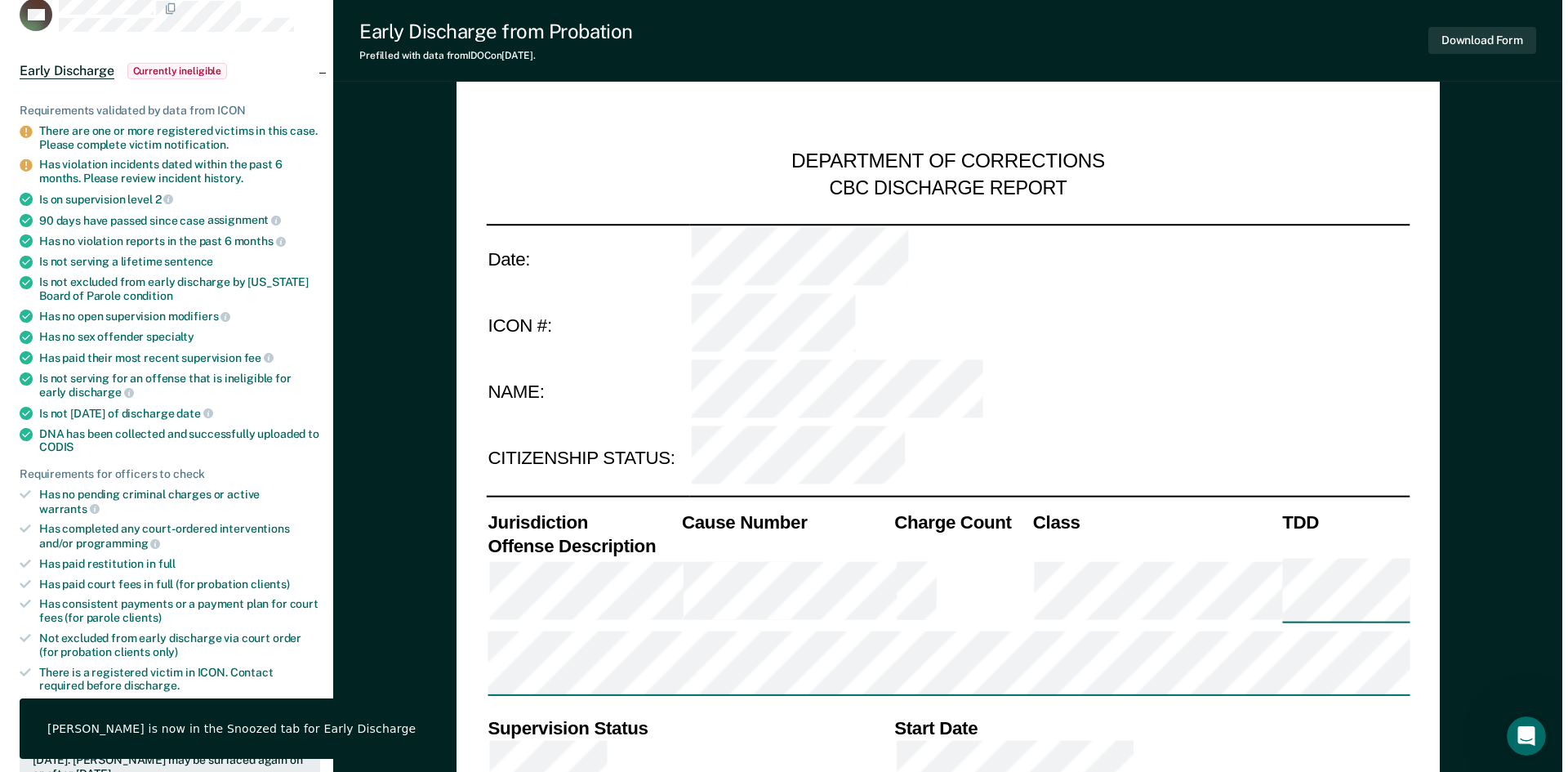
scroll to position [0, 0]
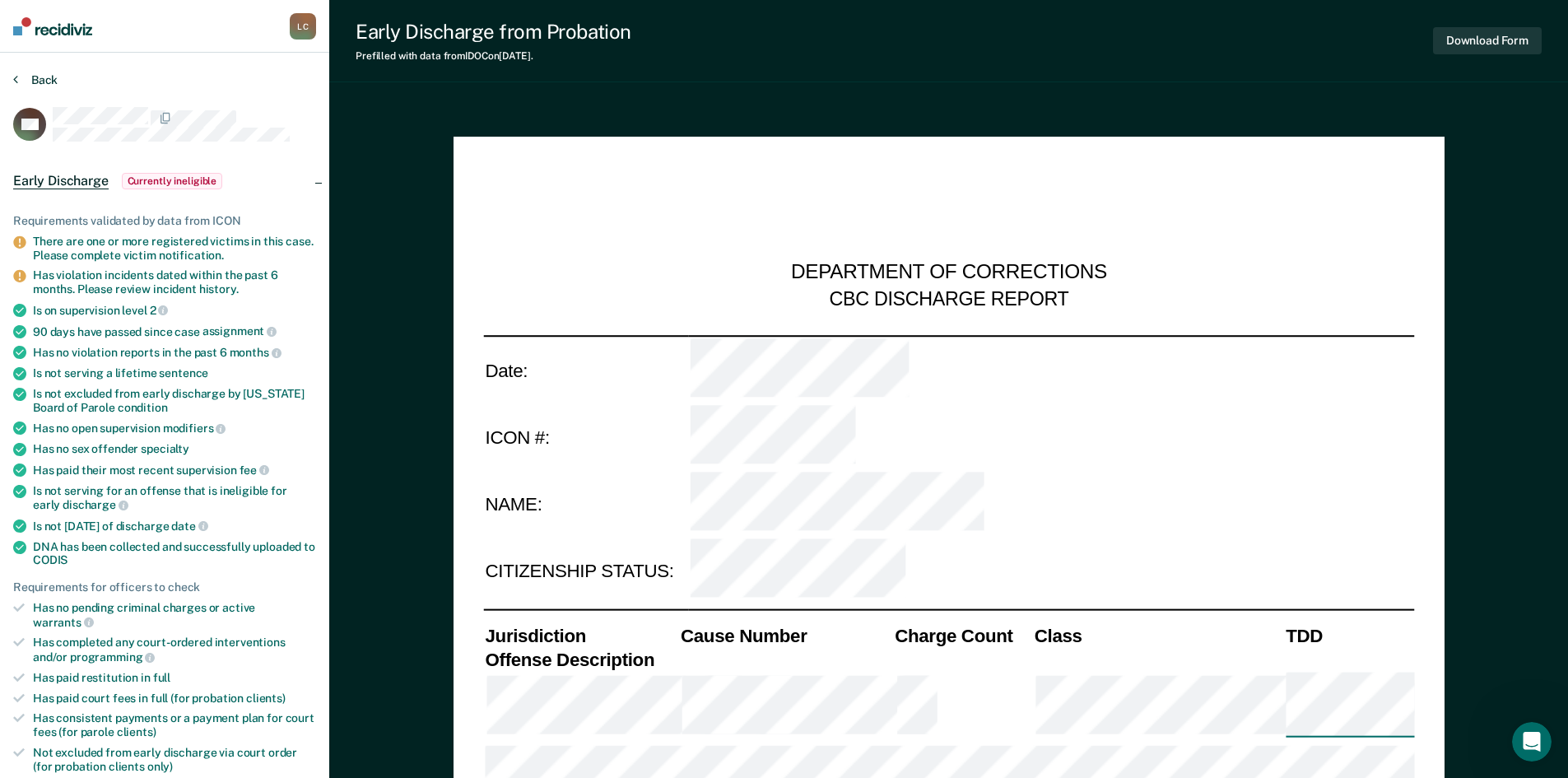
click at [42, 78] on button "Back" at bounding box center [35, 80] width 45 height 15
